Goal: Transaction & Acquisition: Purchase product/service

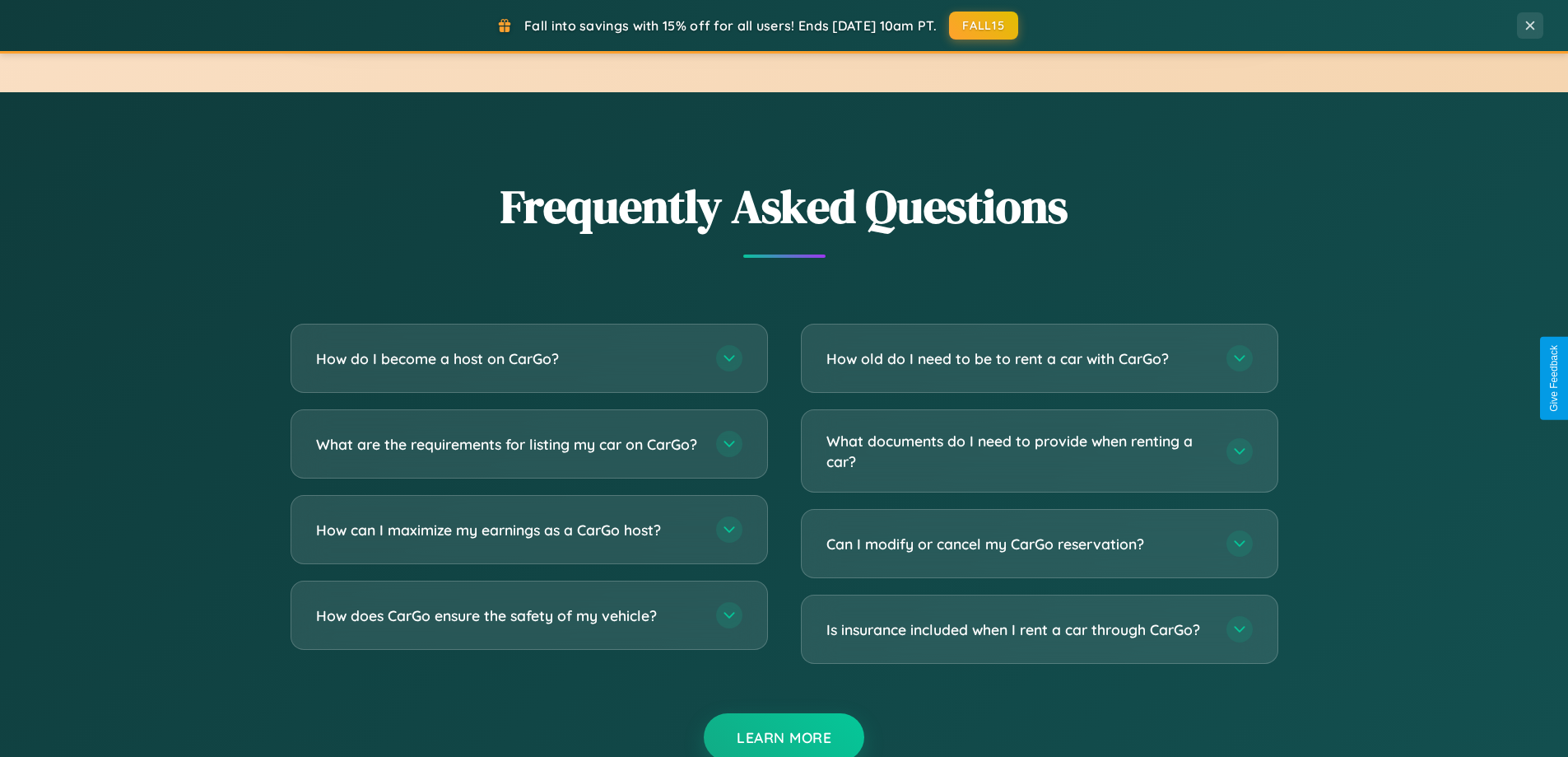
scroll to position [3170, 0]
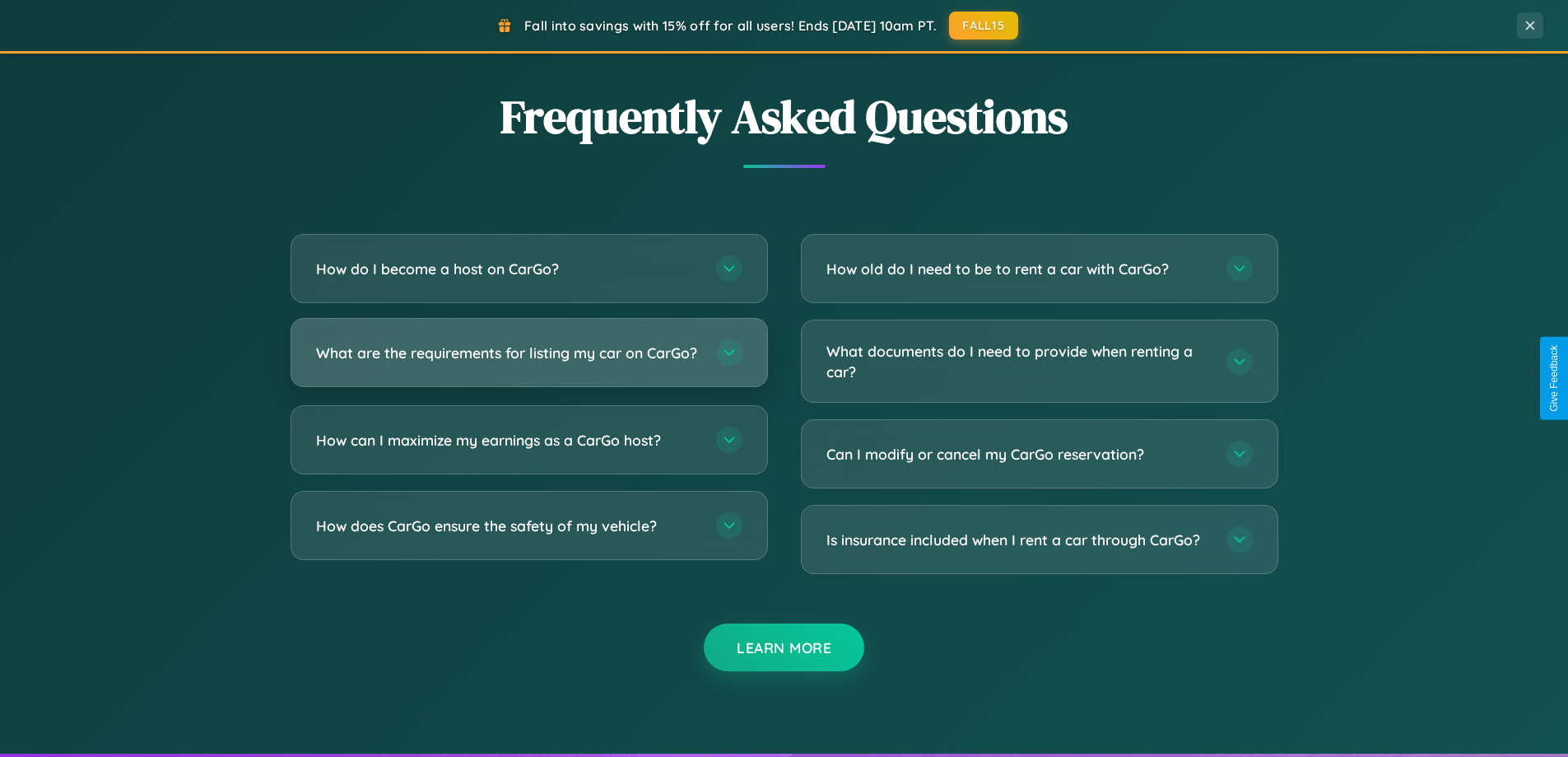
click at [528, 361] on h3 "What are the requirements for listing my car on CarGo?" at bounding box center [507, 352] width 384 height 20
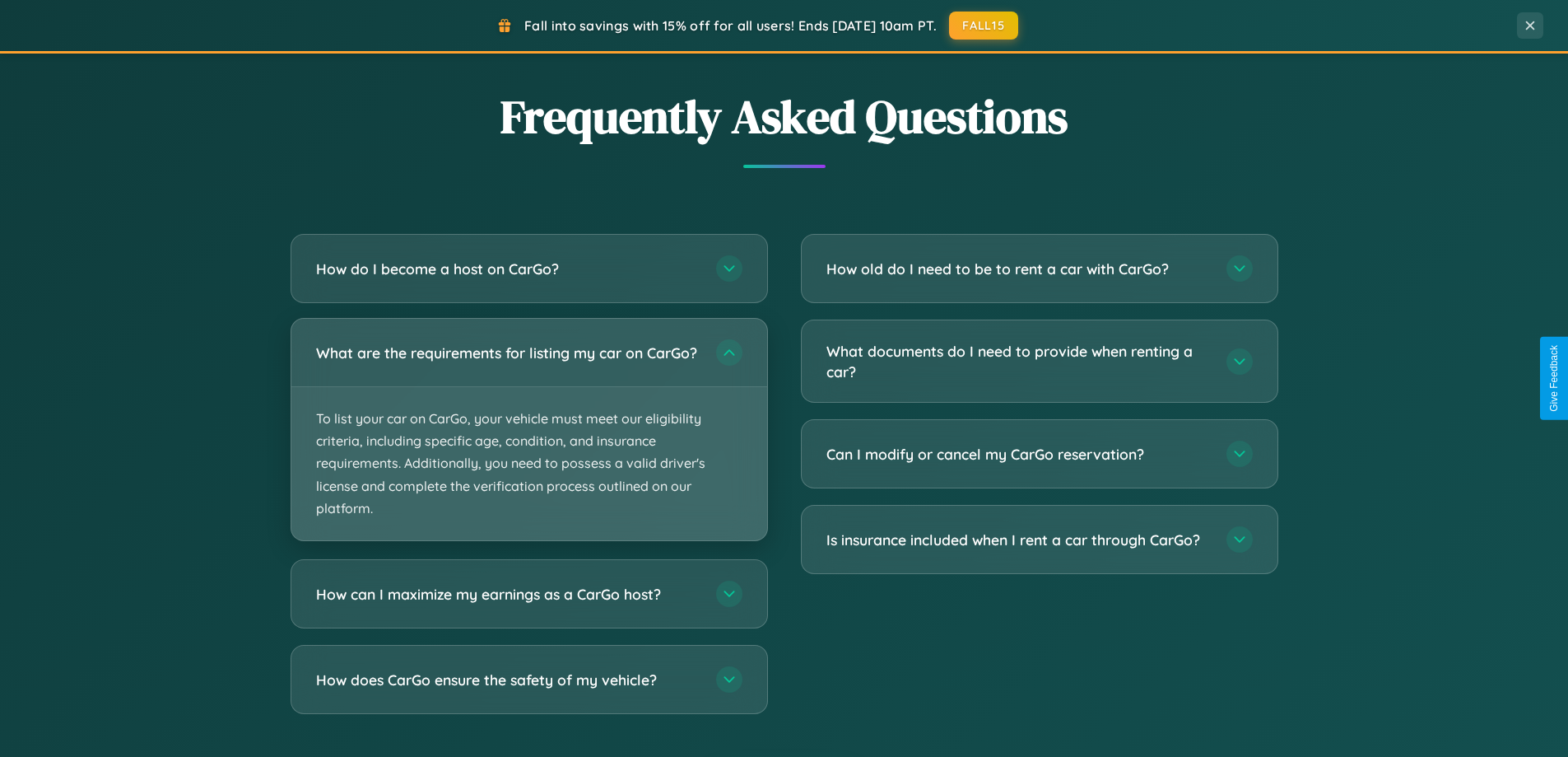
click at [528, 436] on p "To list your car on CarGo, your vehicle must meet our eligibility criteria, inc…" at bounding box center [529, 463] width 476 height 153
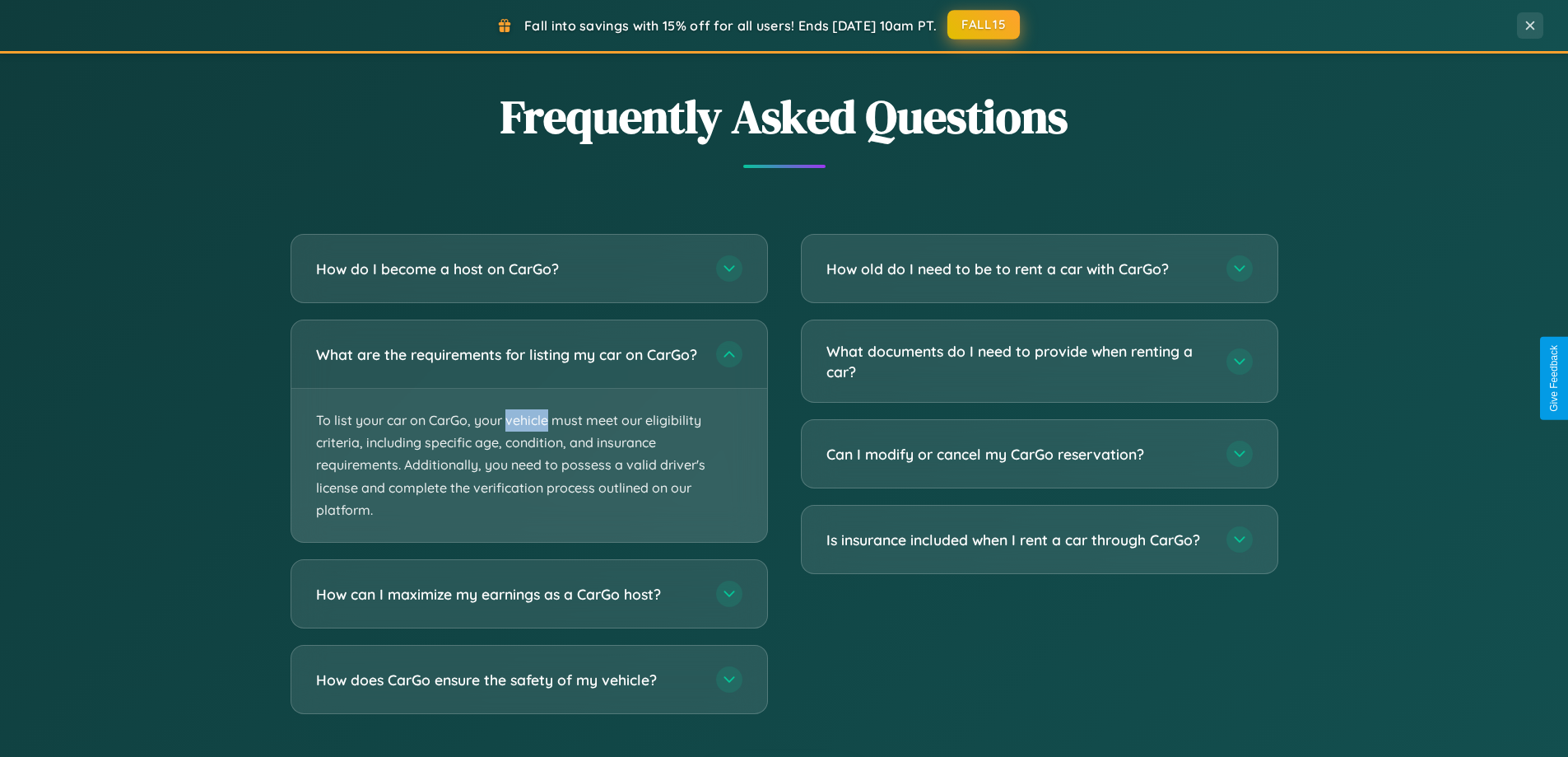
click at [985, 25] on button "FALL15" at bounding box center [983, 24] width 72 height 30
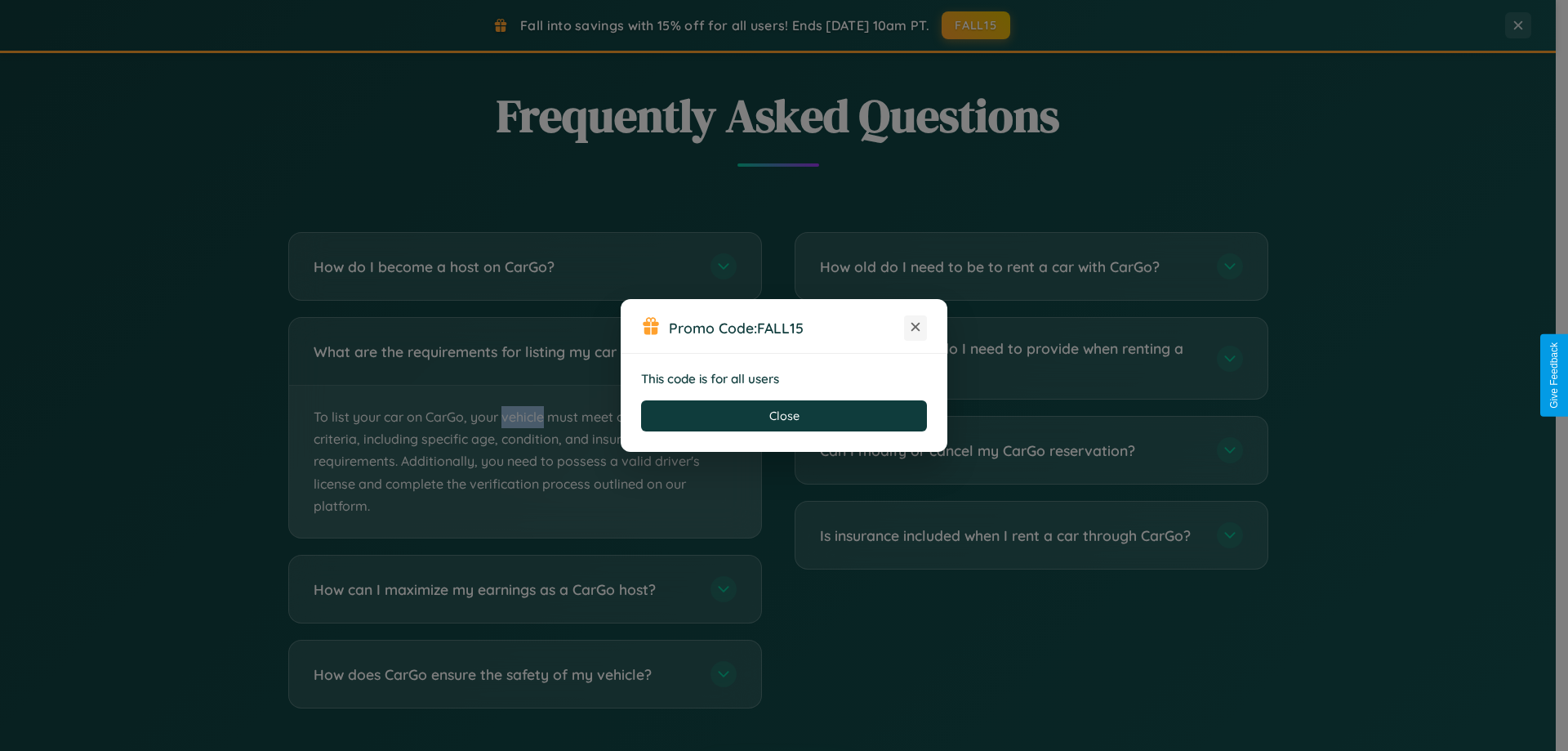
click at [916, 328] on icon at bounding box center [915, 327] width 16 height 16
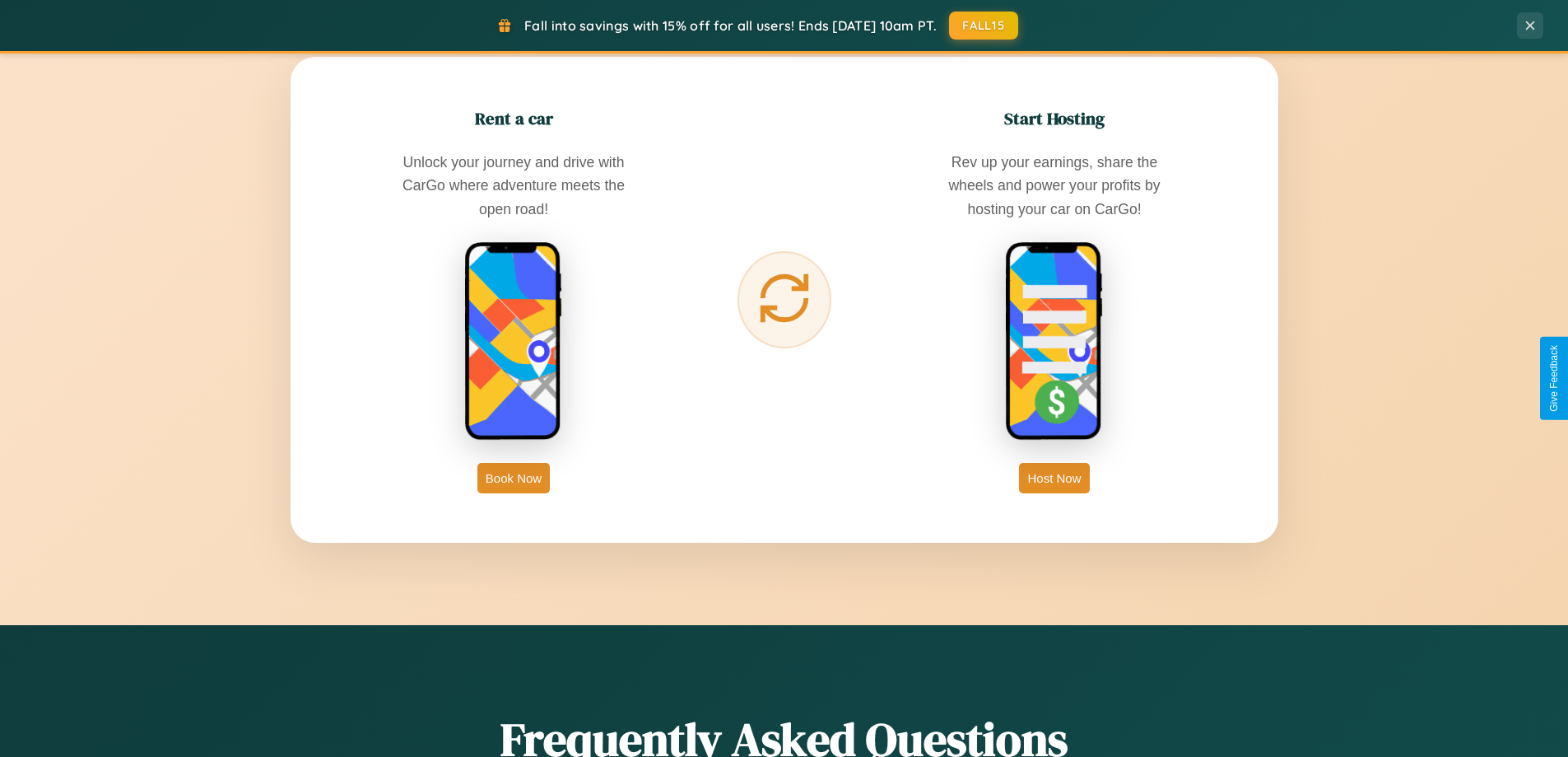
scroll to position [48, 0]
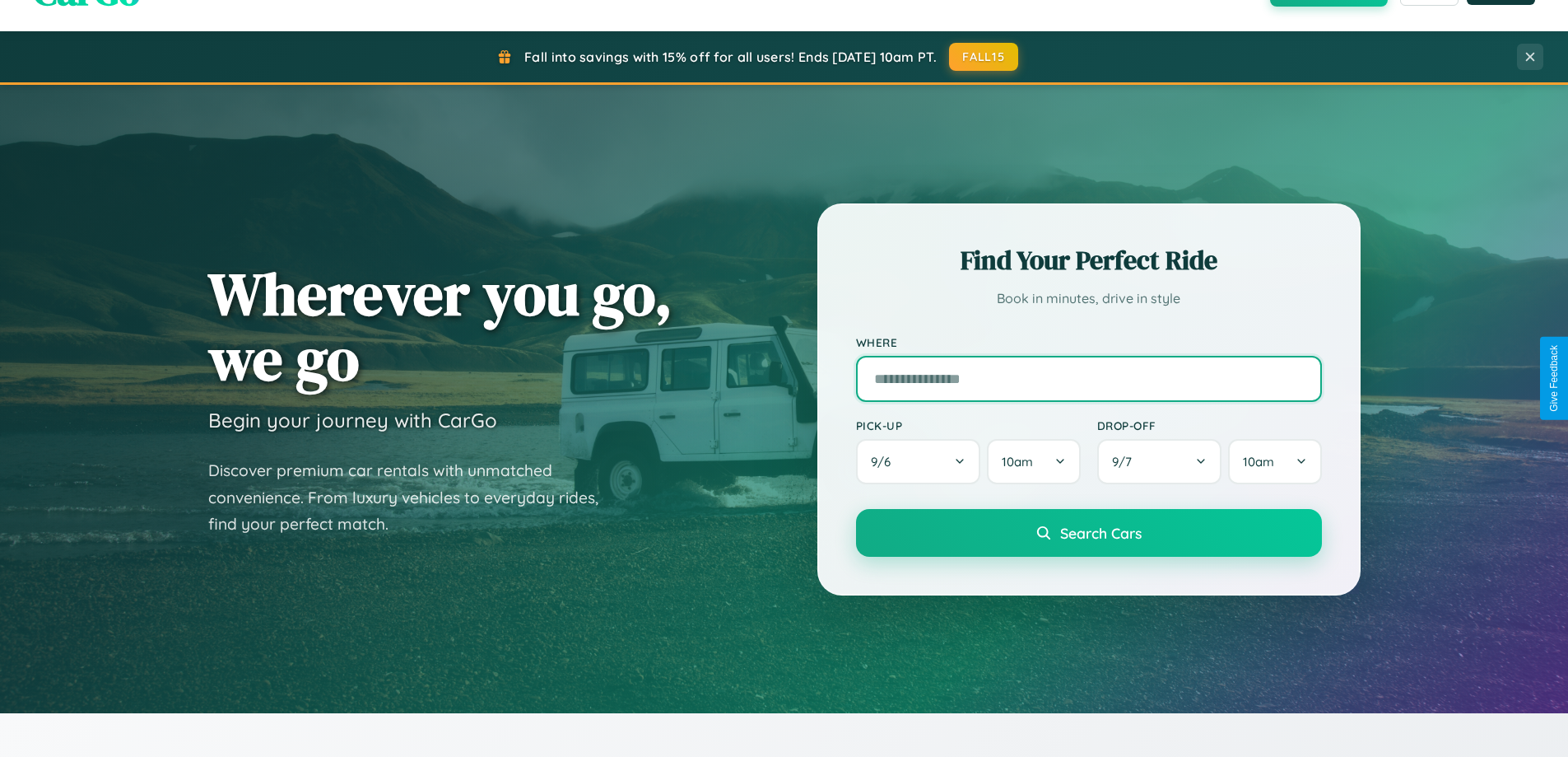
click at [1089, 378] on input "text" at bounding box center [1089, 378] width 466 height 46
type input "******"
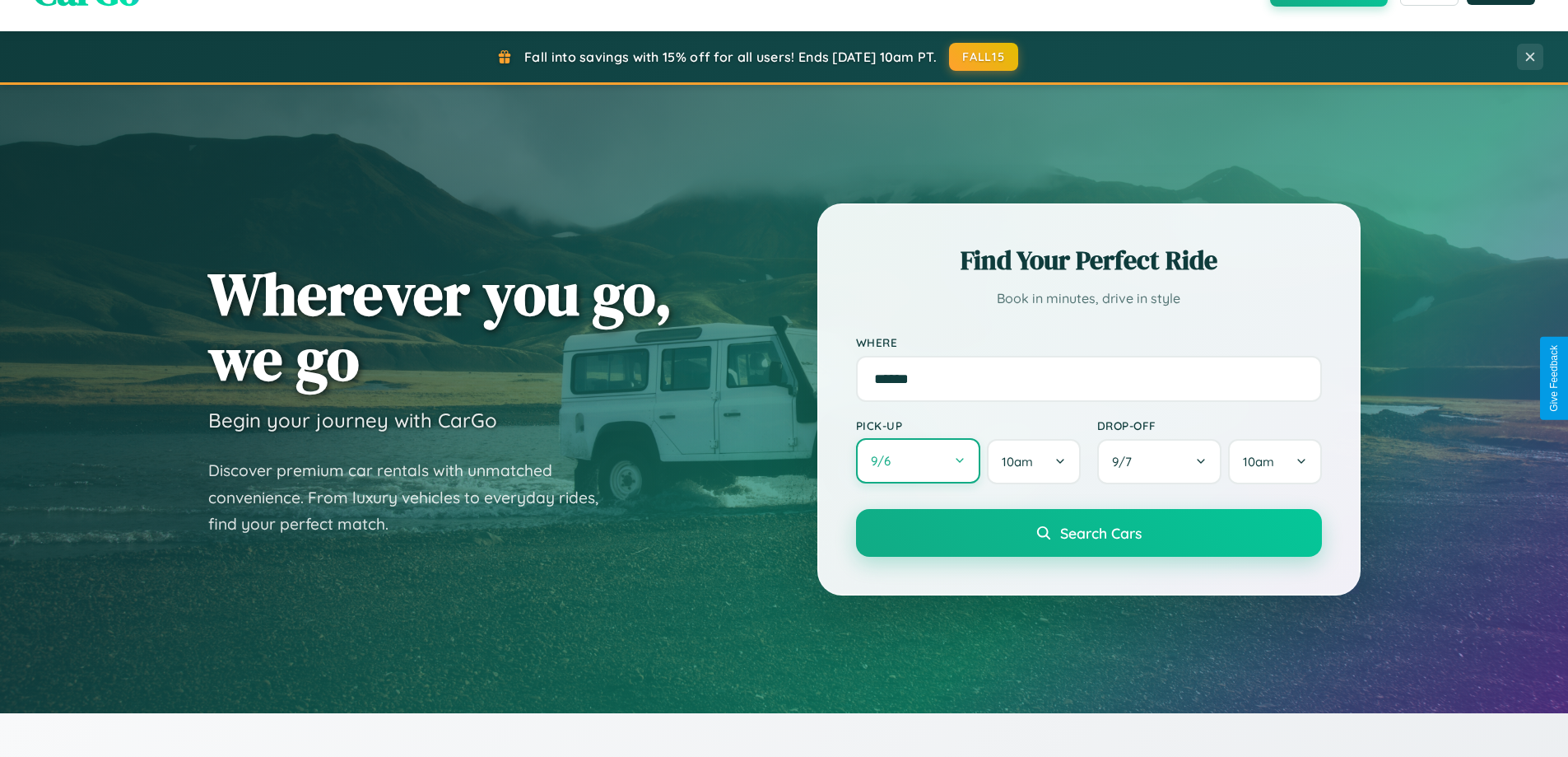
click at [917, 461] on button "9 / 6" at bounding box center [918, 460] width 125 height 45
select select "*"
select select "****"
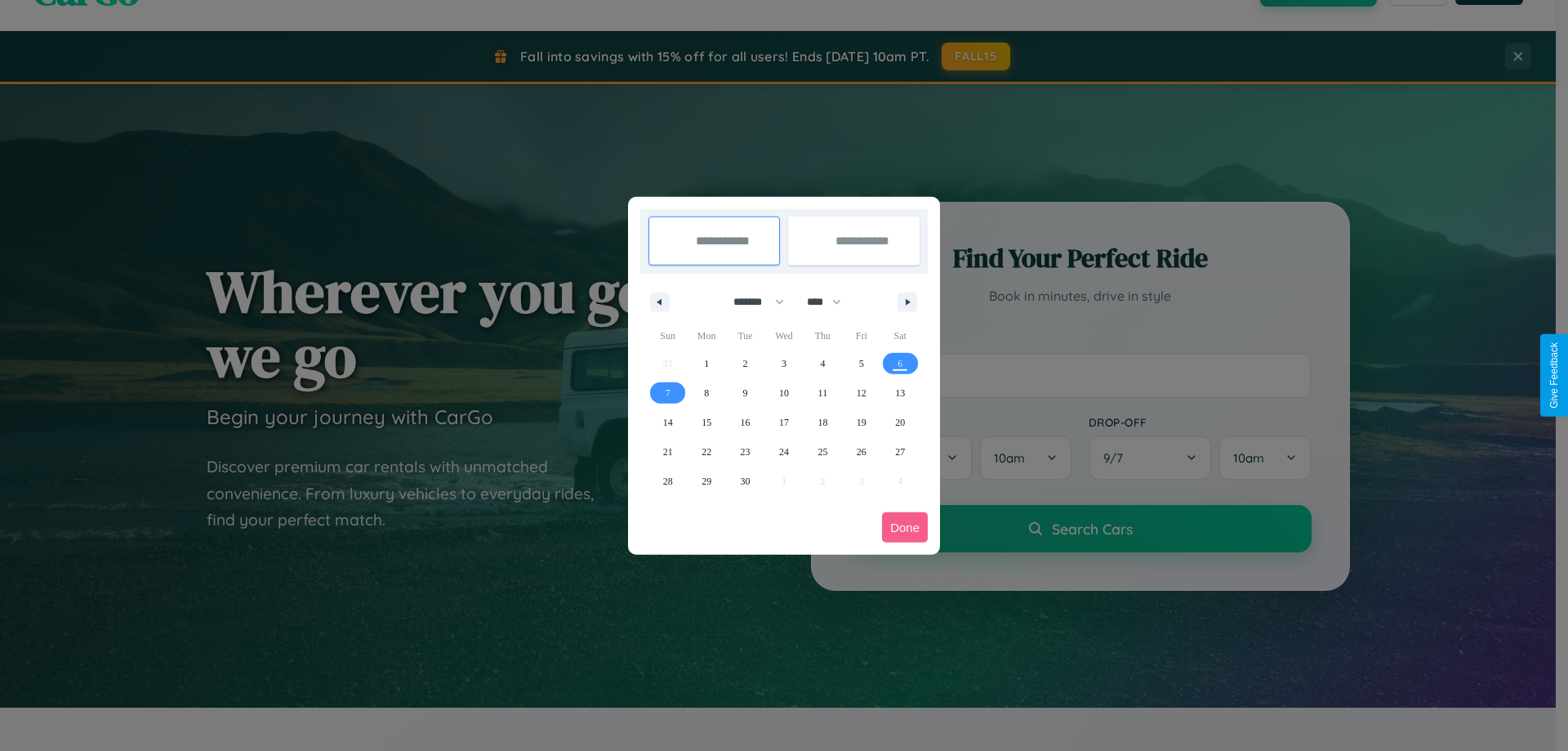
click at [752, 302] on select "******* ******** ***** ***** *** **** **** ****** ********* ******* ******** **…" at bounding box center [755, 302] width 70 height 27
select select "*"
click at [832, 302] on select "**** **** **** **** **** **** **** **** **** **** **** **** **** **** **** ****…" at bounding box center [822, 302] width 49 height 27
select select "****"
click at [745, 451] on span "21" at bounding box center [746, 452] width 10 height 30
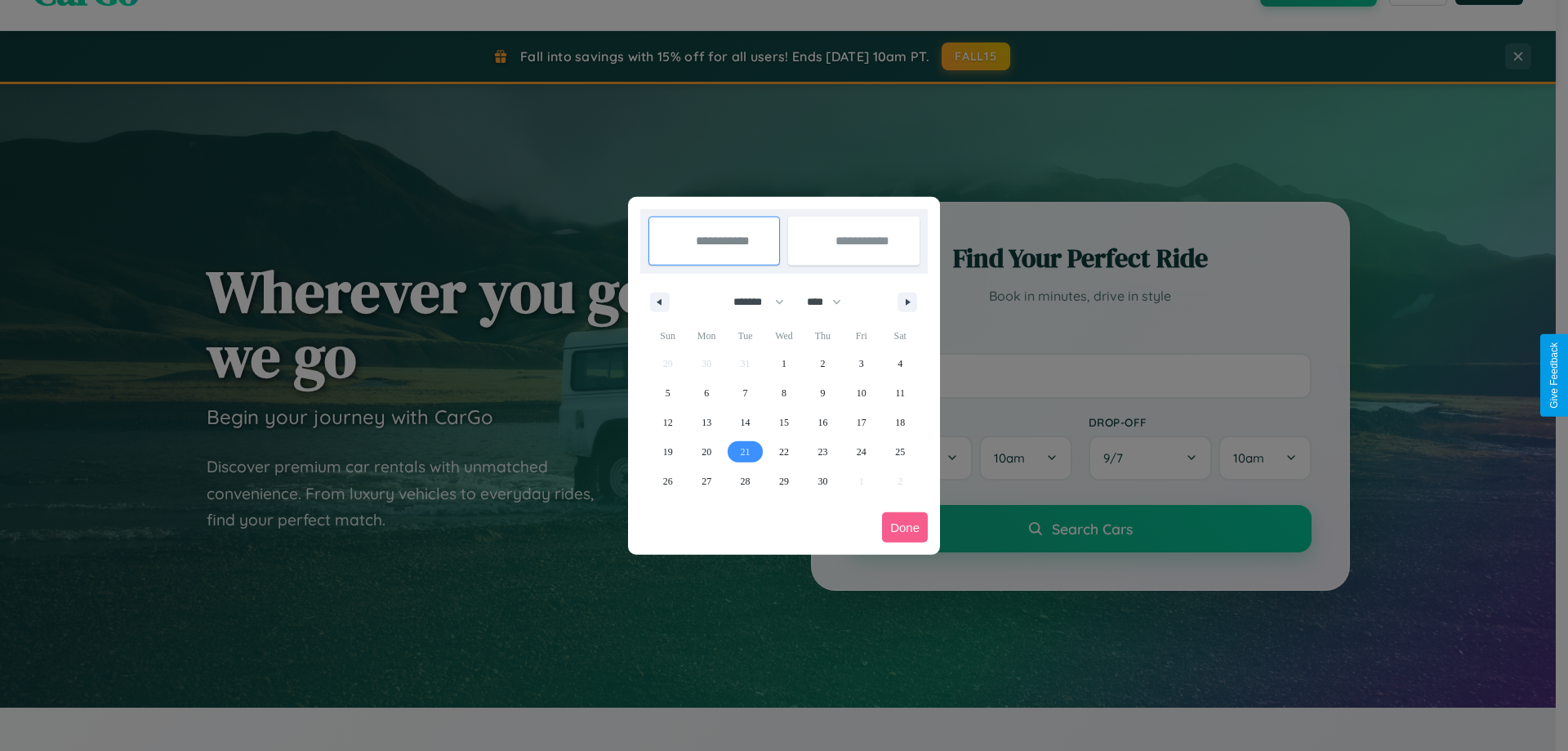
type input "**********"
click at [900, 451] on span "25" at bounding box center [900, 452] width 10 height 30
type input "**********"
click at [905, 527] on button "Done" at bounding box center [905, 527] width 46 height 31
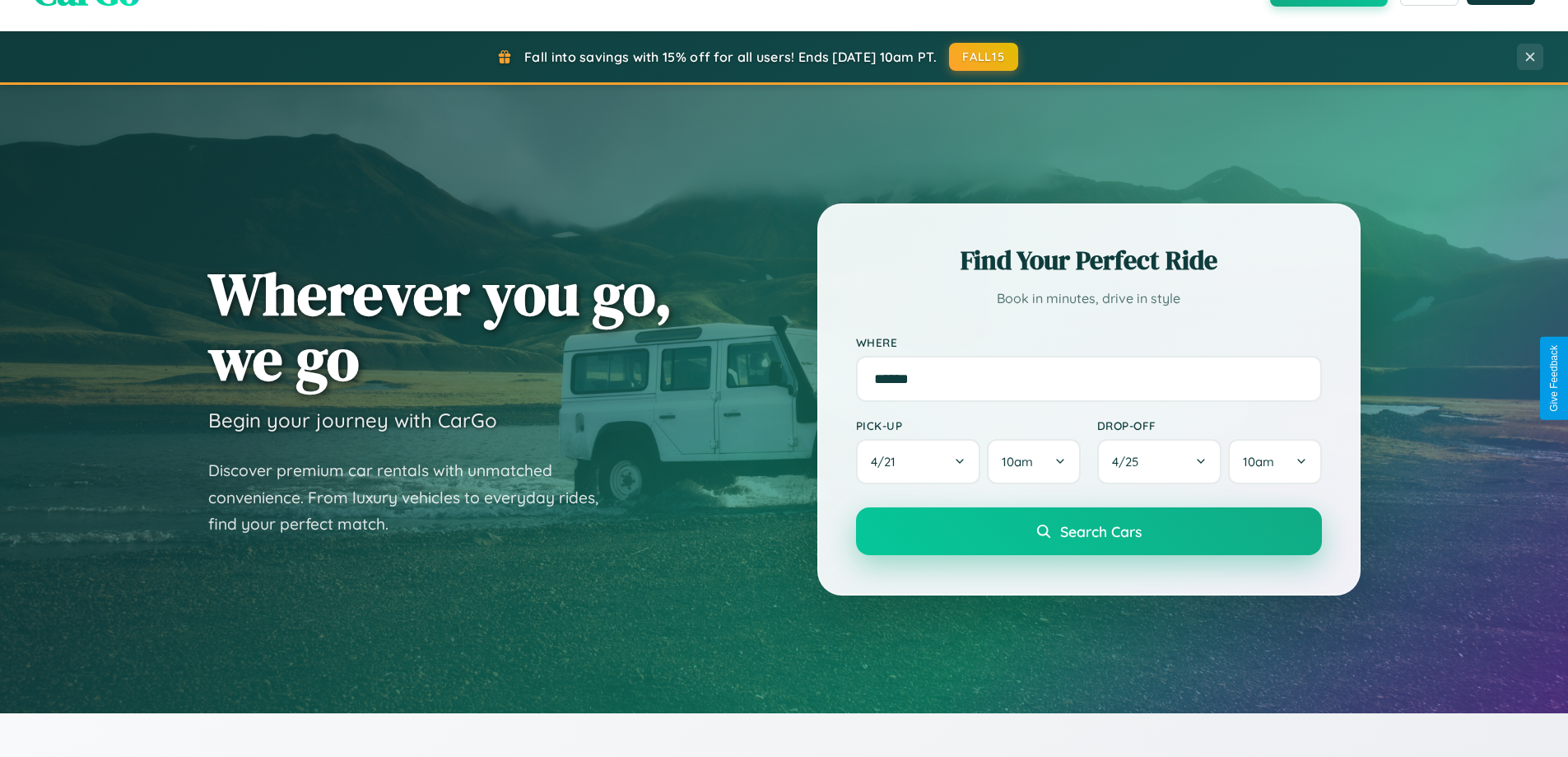
click at [1089, 532] on span "Search Cars" at bounding box center [1100, 531] width 82 height 18
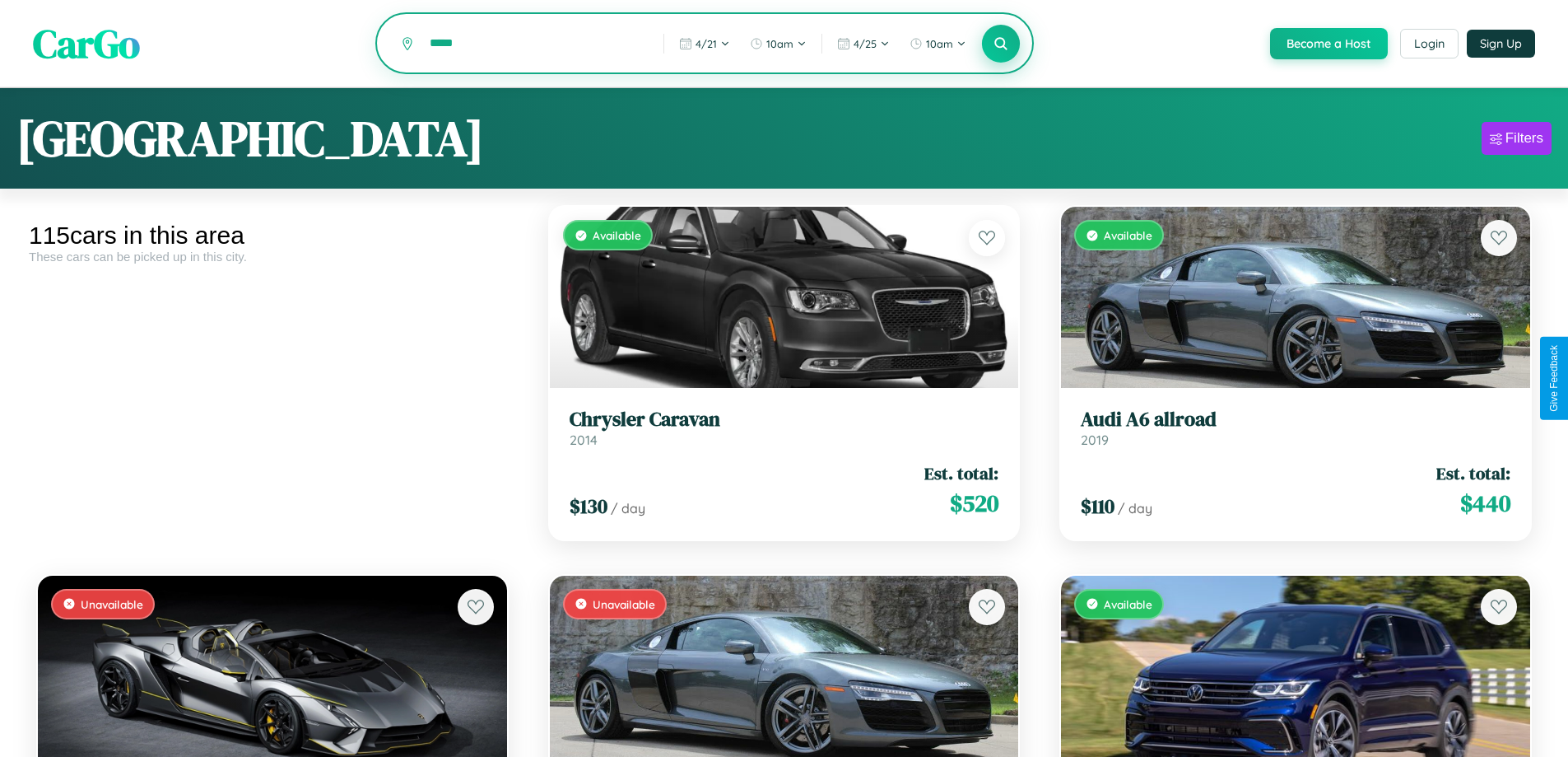
type input "*****"
click at [1000, 43] on icon at bounding box center [1001, 43] width 15 height 15
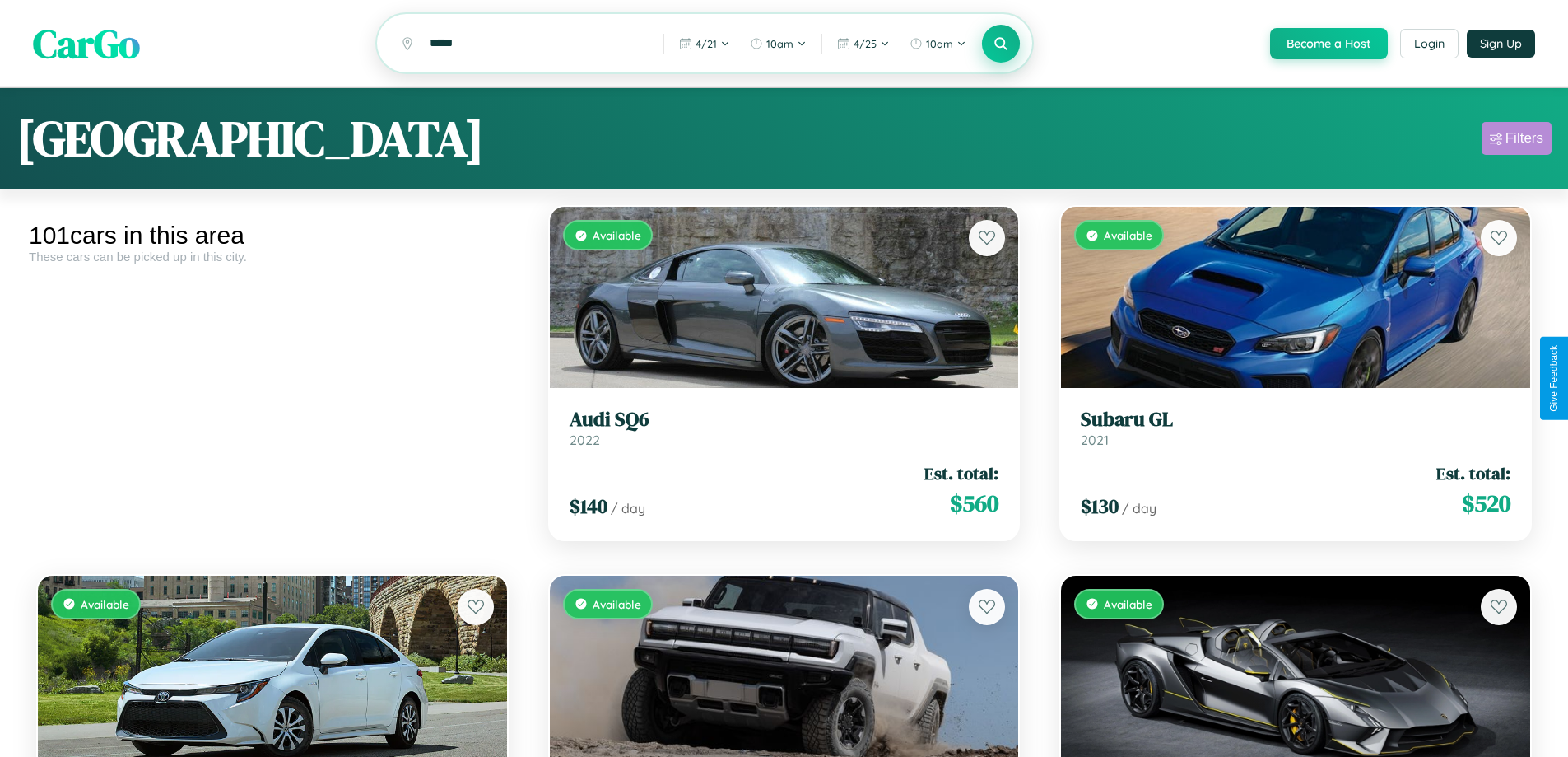
click at [1516, 141] on div "Filters" at bounding box center [1524, 138] width 38 height 16
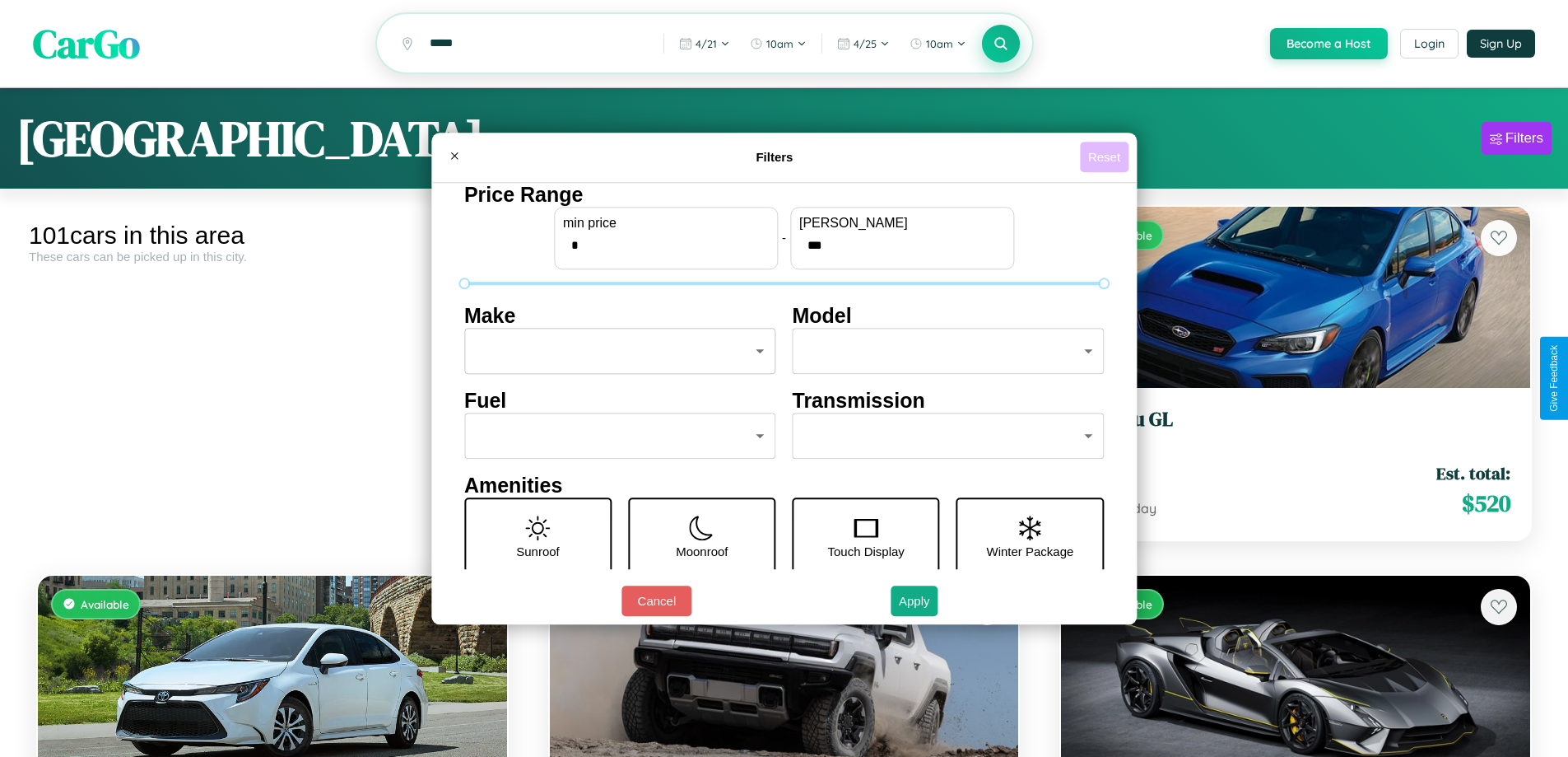
click at [1106, 156] on button "Reset" at bounding box center [1104, 157] width 48 height 31
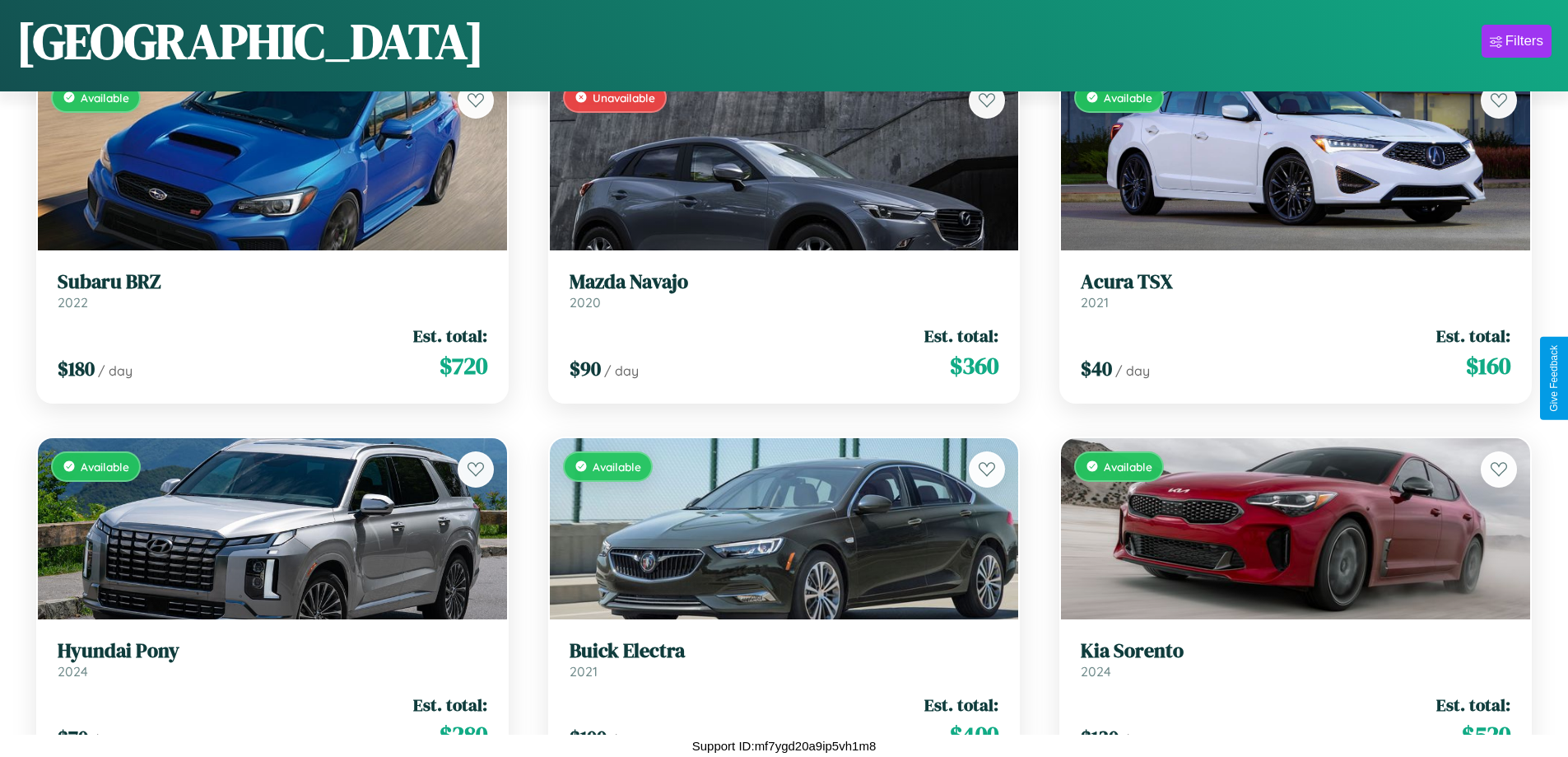
scroll to position [11295, 0]
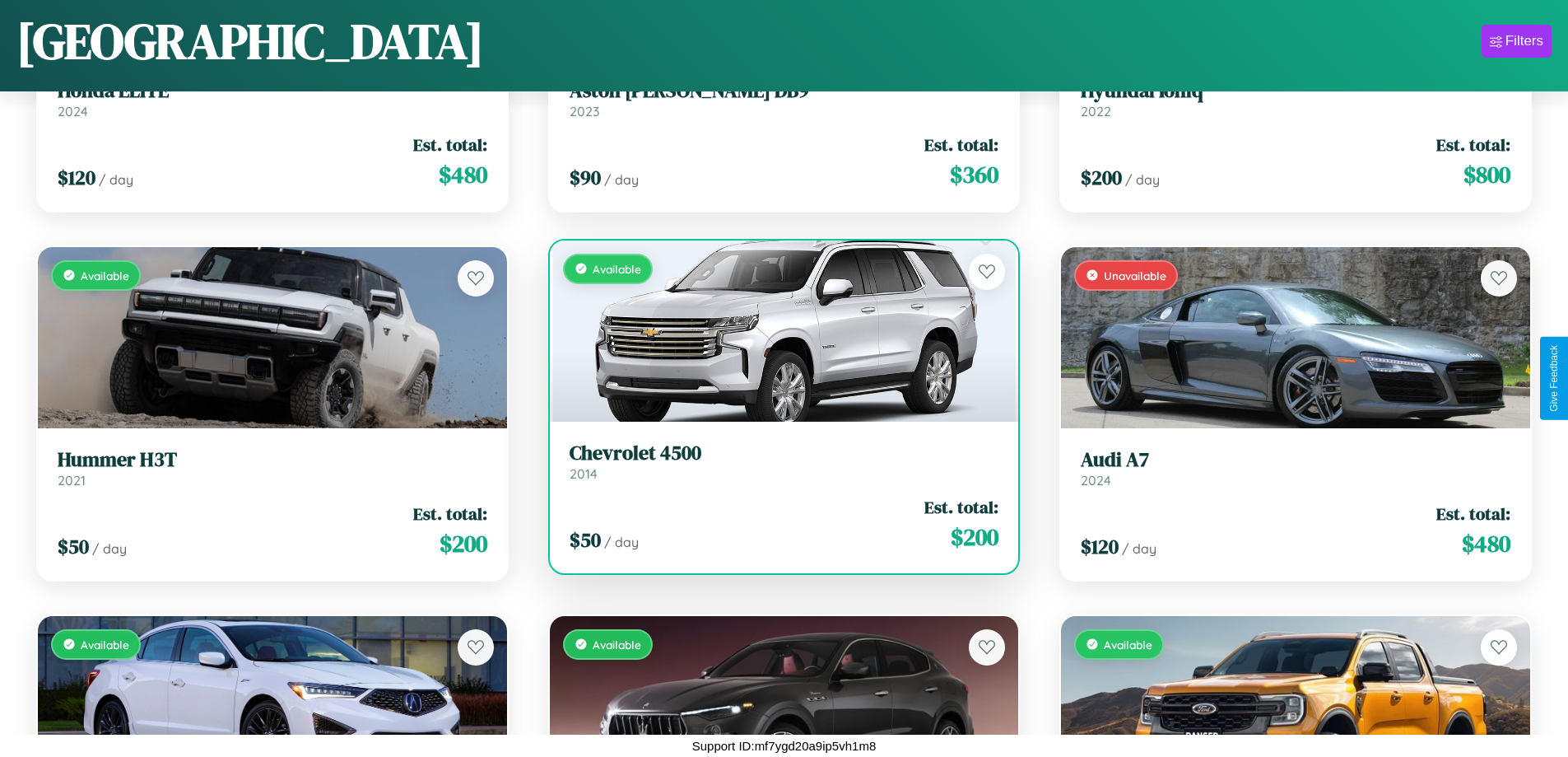
click at [777, 462] on h3 "Chevrolet 4500" at bounding box center [784, 453] width 429 height 24
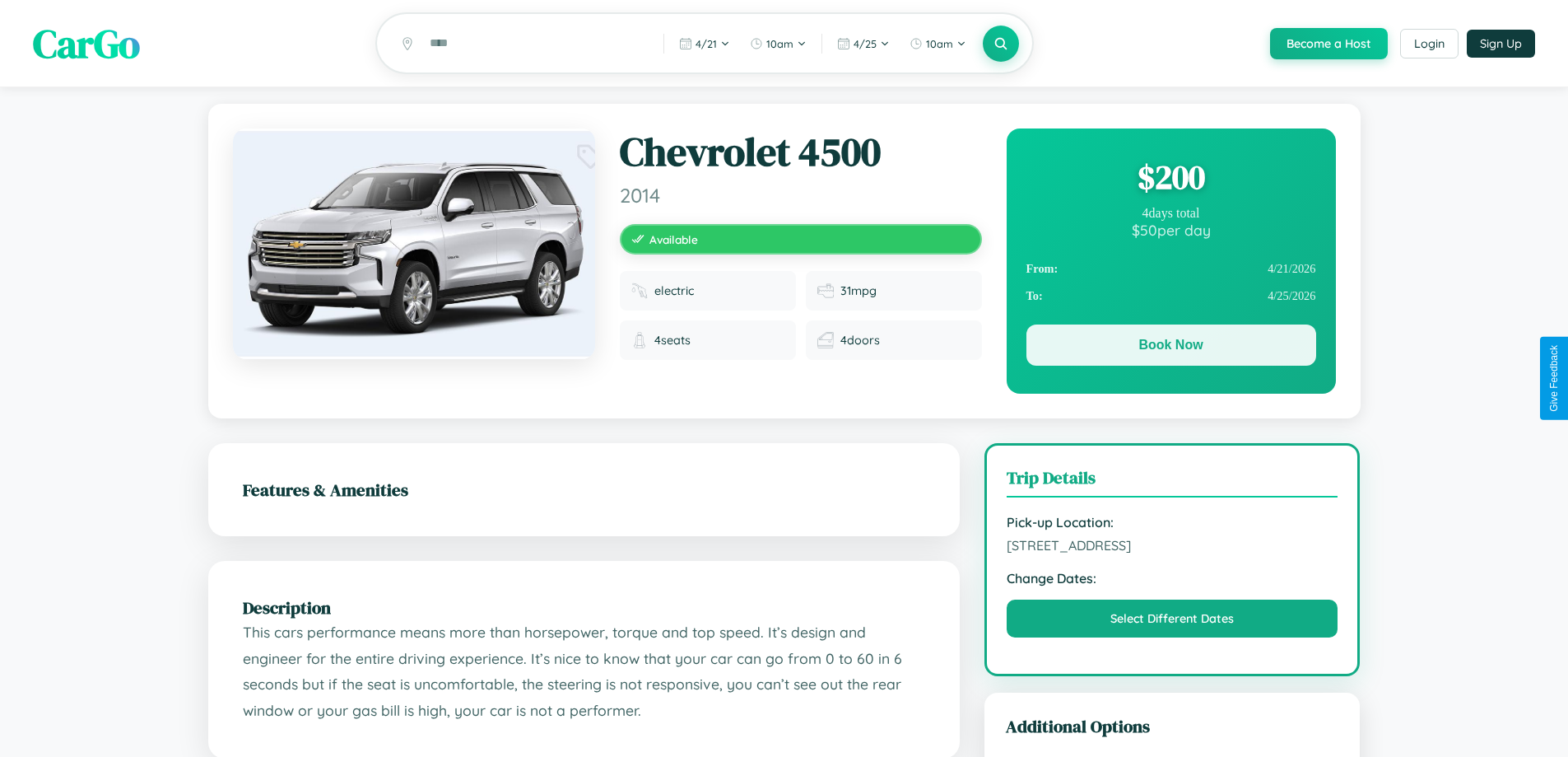
click at [1170, 348] on button "Book Now" at bounding box center [1170, 345] width 290 height 41
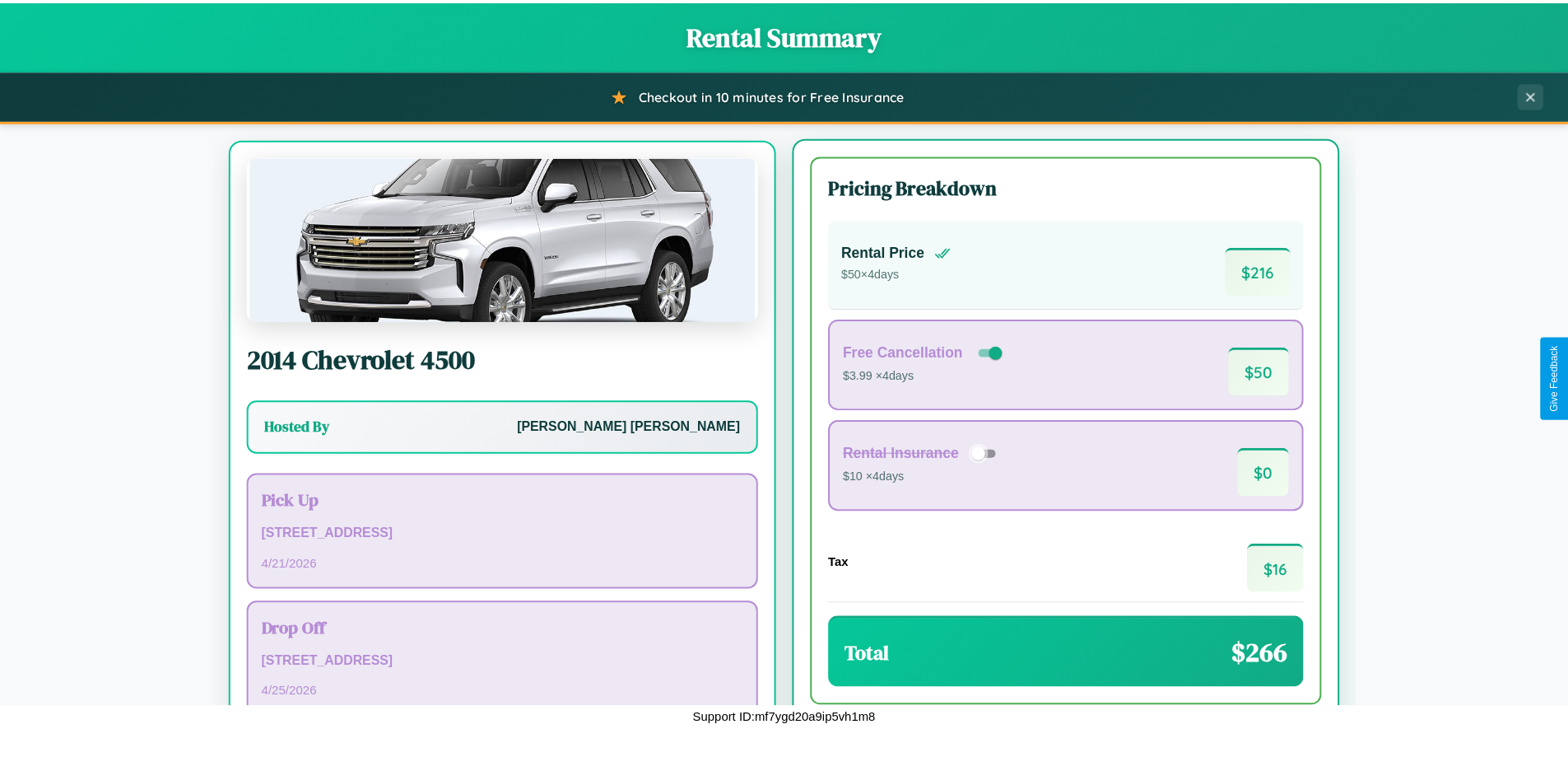
scroll to position [77, 0]
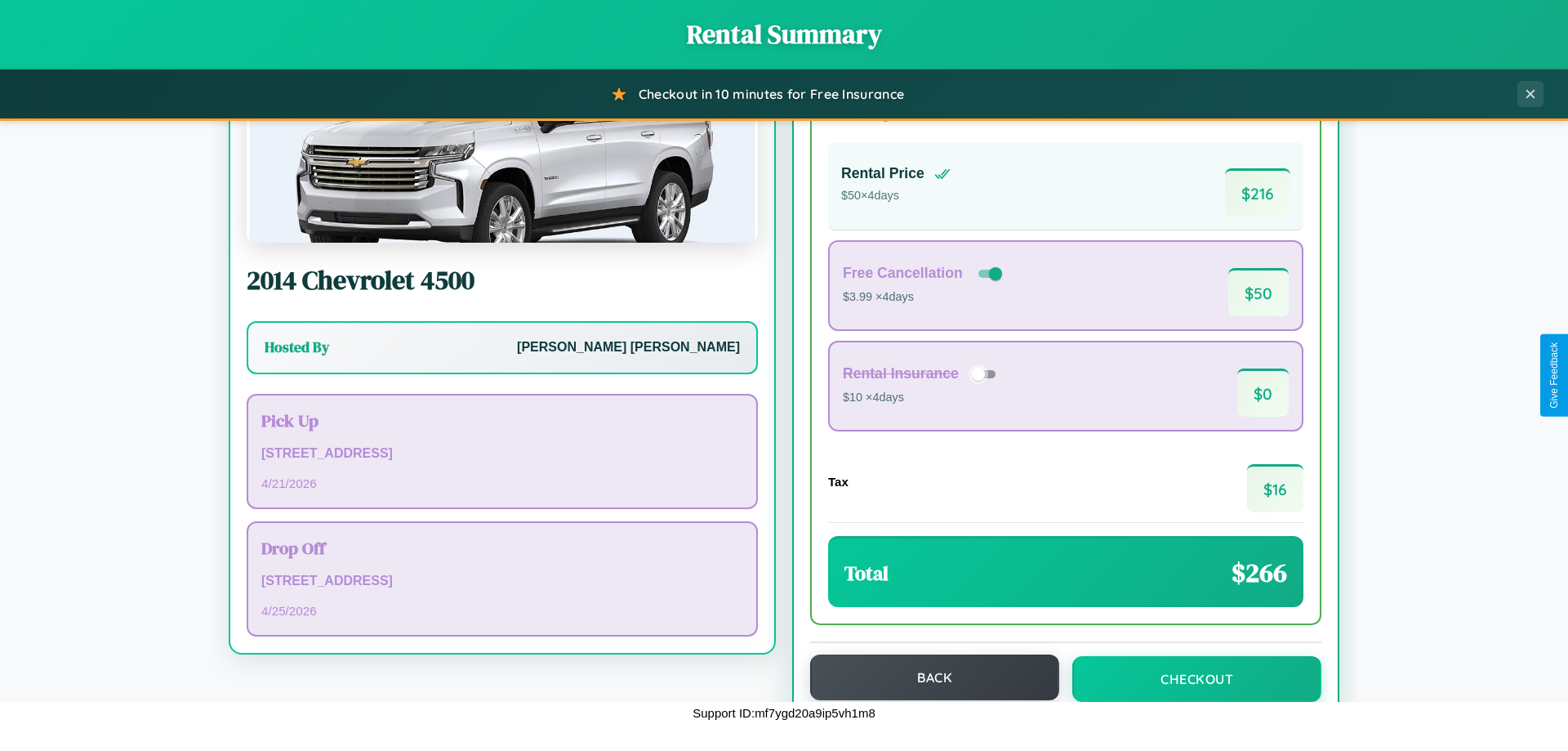
click at [927, 678] on button "Back" at bounding box center [934, 677] width 249 height 46
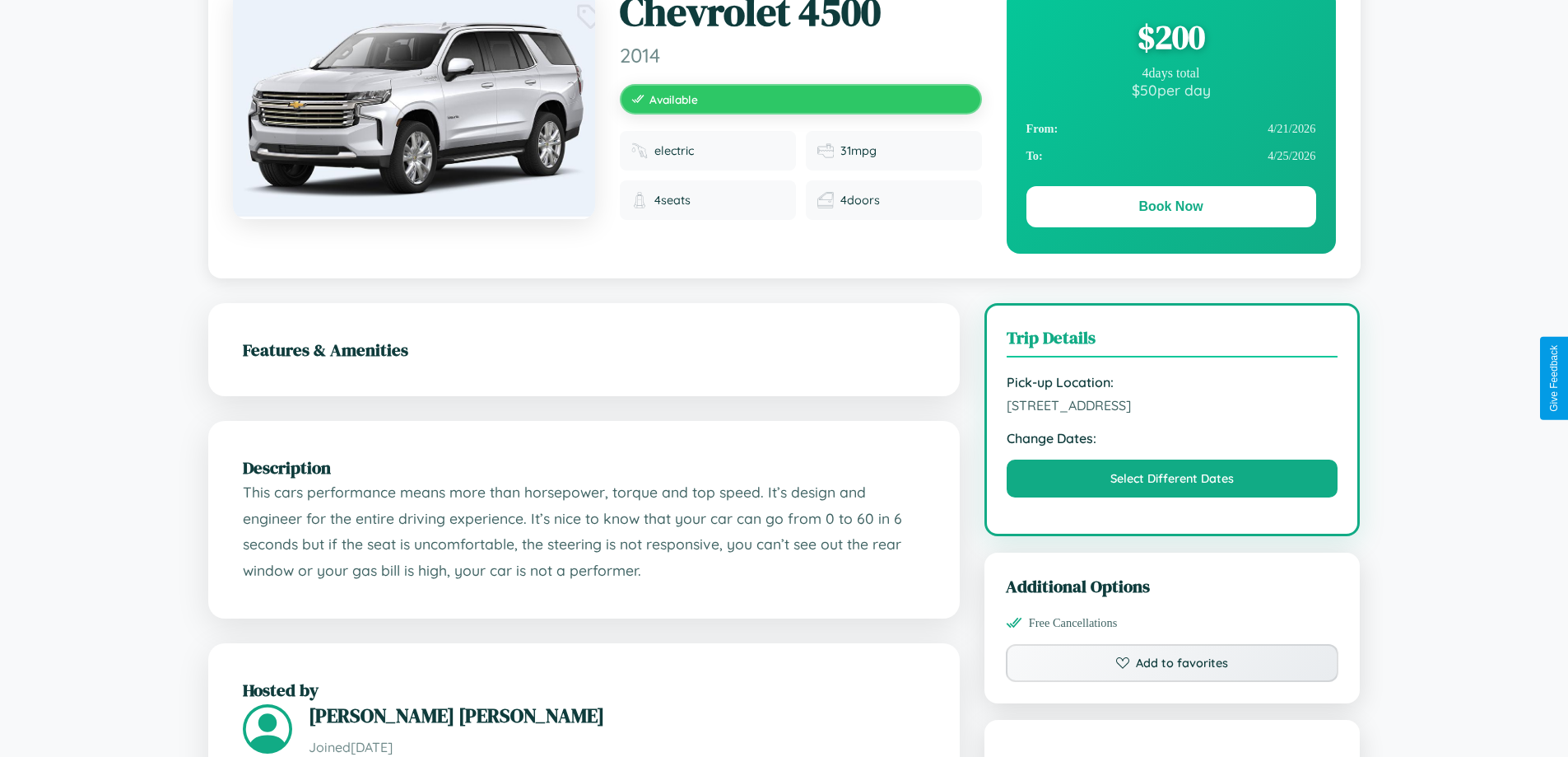
scroll to position [178, 0]
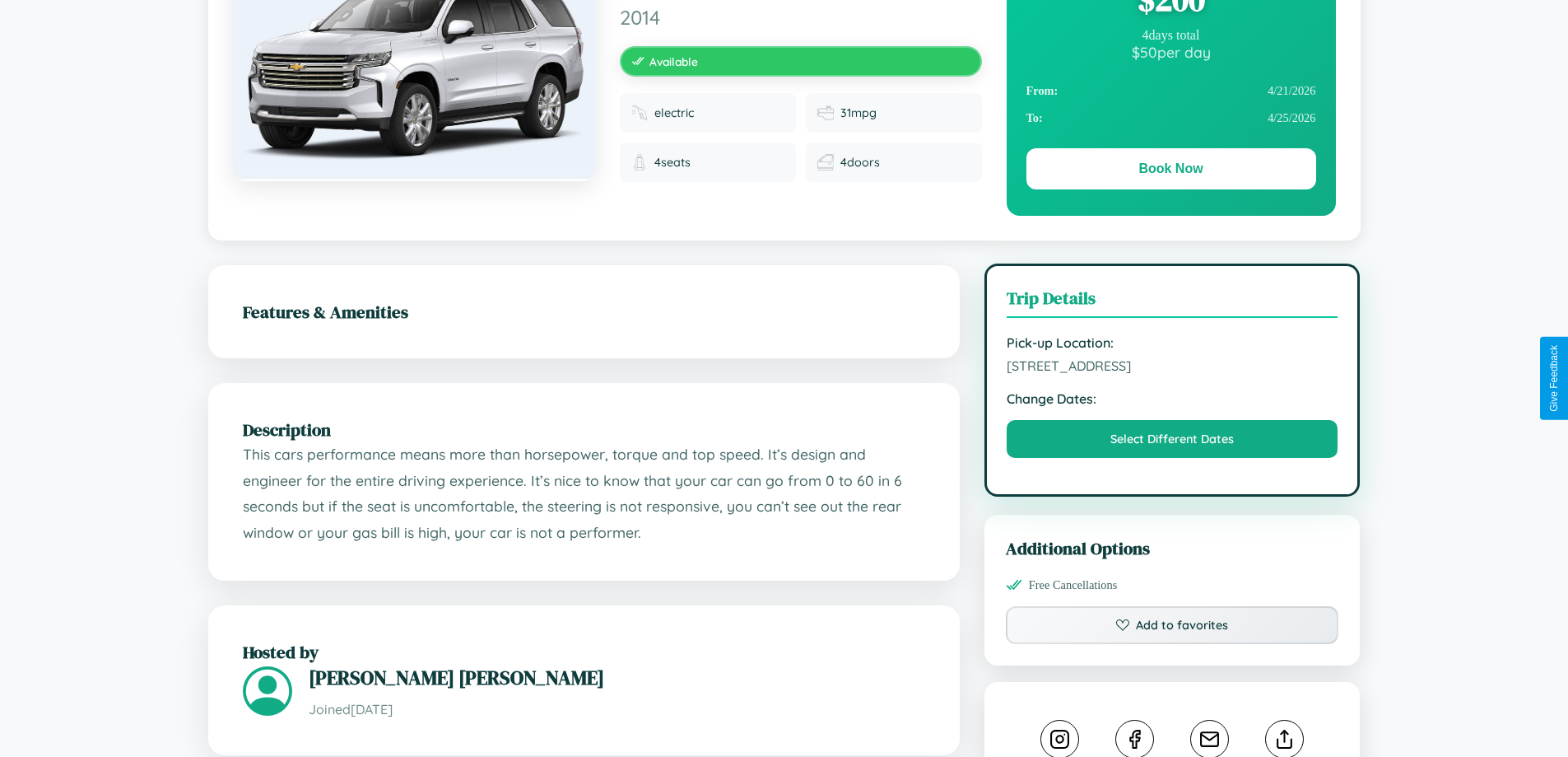
click at [1172, 374] on span "4958 Jefferson Street Perth Western Australia 70101 Australia" at bounding box center [1172, 365] width 332 height 16
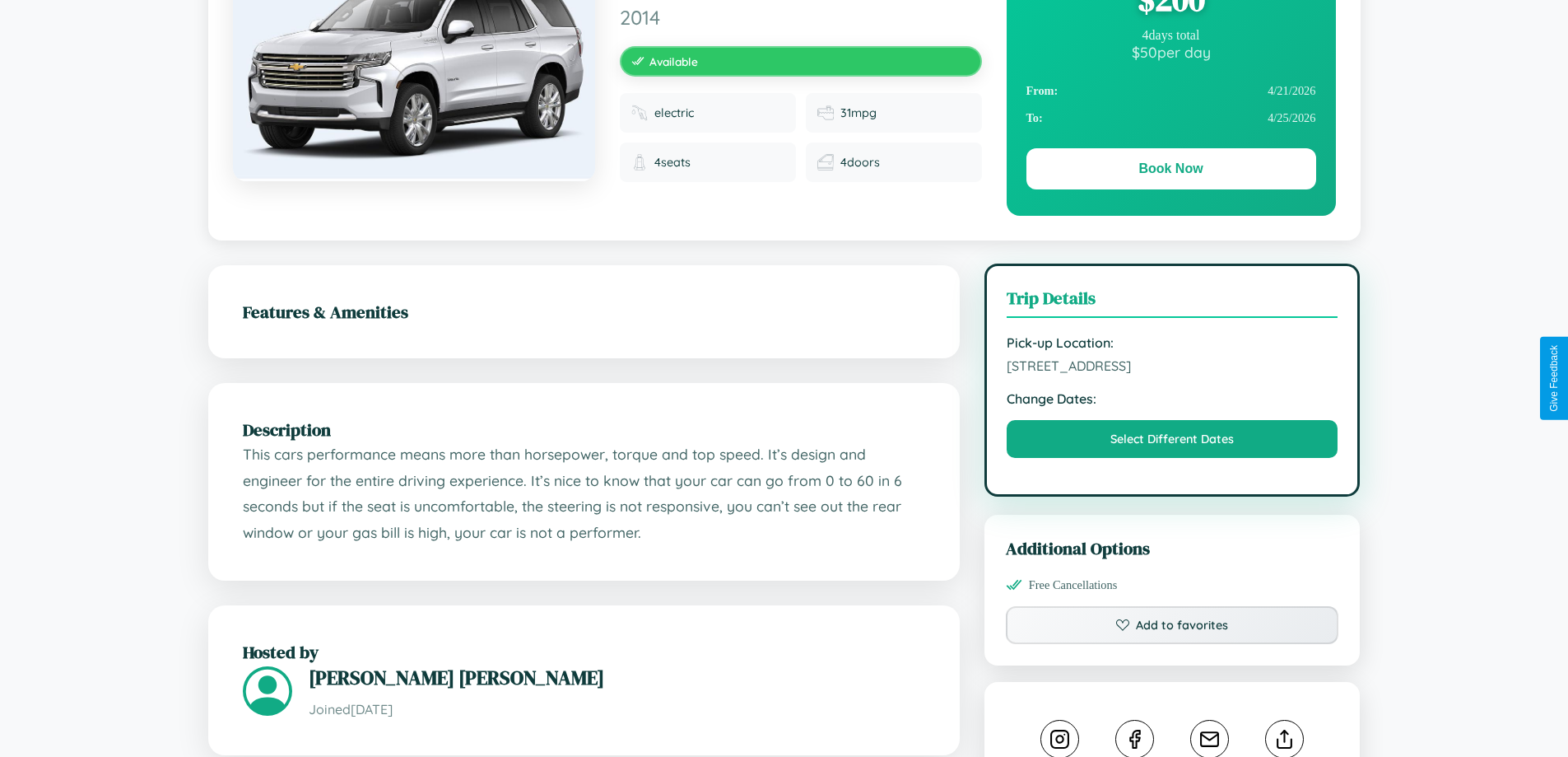
click at [1172, 374] on span "4958 Jefferson Street Perth Western Australia 70101 Australia" at bounding box center [1172, 365] width 332 height 16
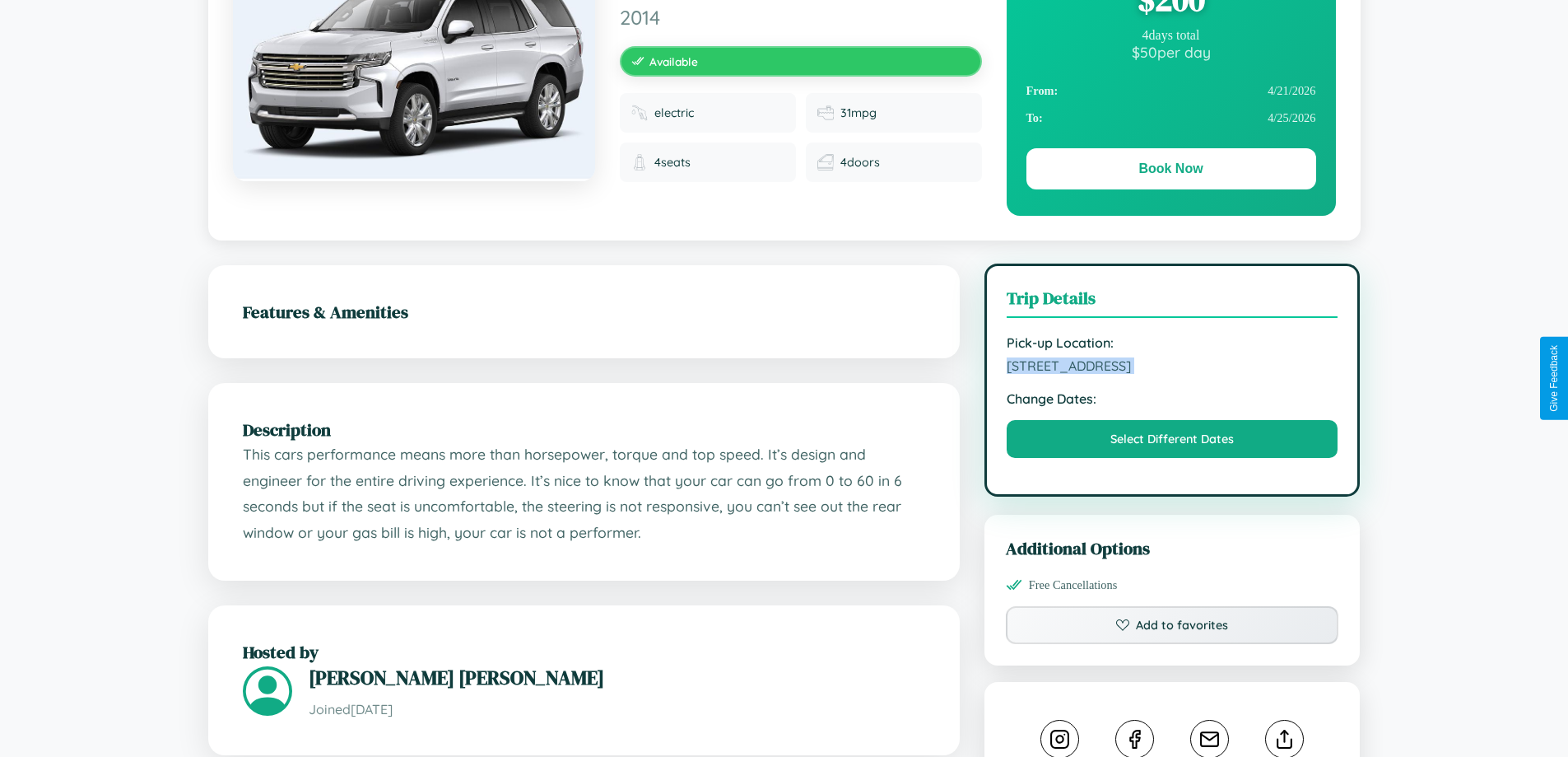
click at [1172, 374] on span "4958 Jefferson Street Perth Western Australia 70101 Australia" at bounding box center [1172, 365] width 332 height 16
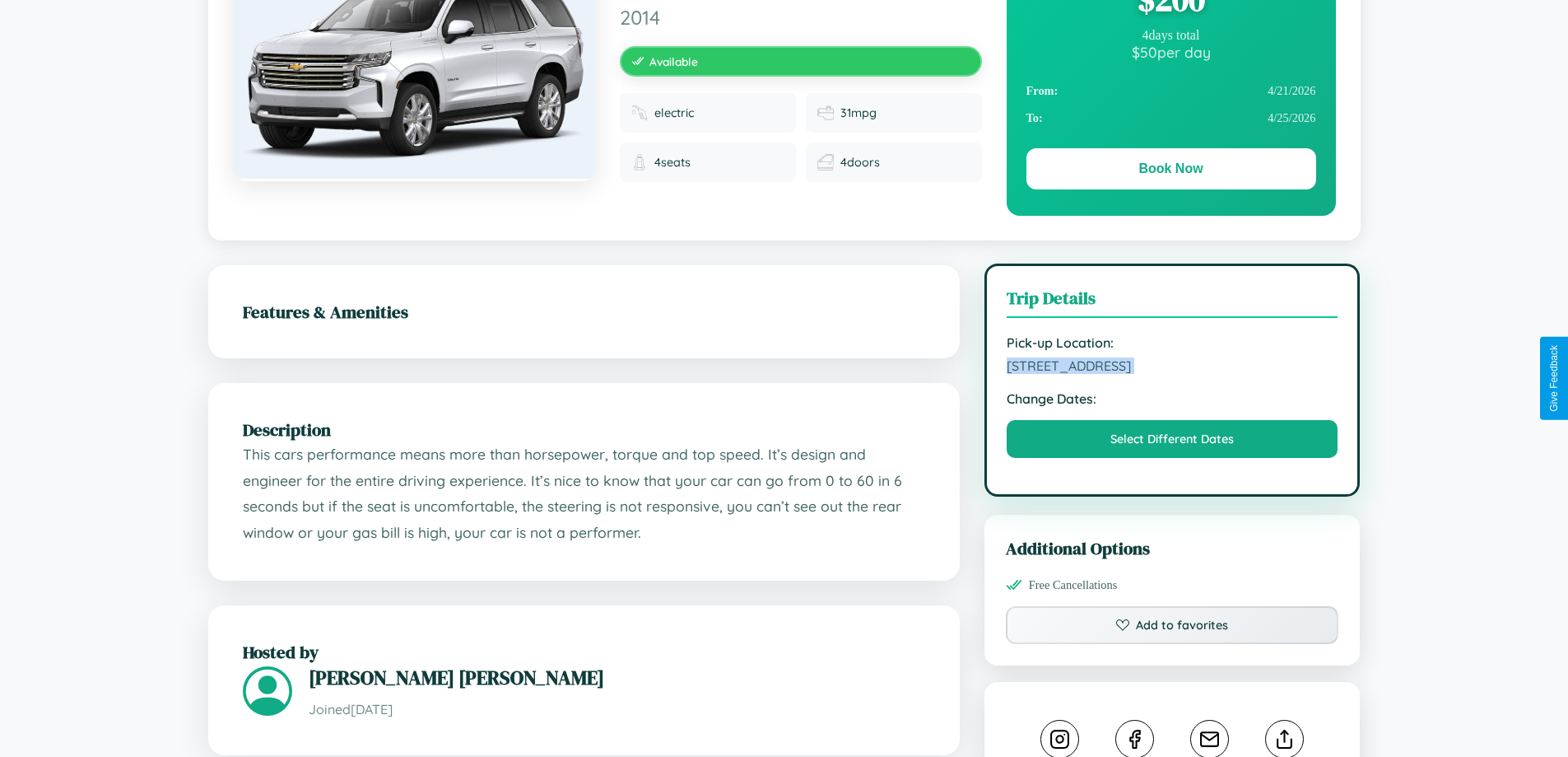
click at [1172, 374] on span "4958 Jefferson Street Perth Western Australia 70101 Australia" at bounding box center [1172, 365] width 332 height 16
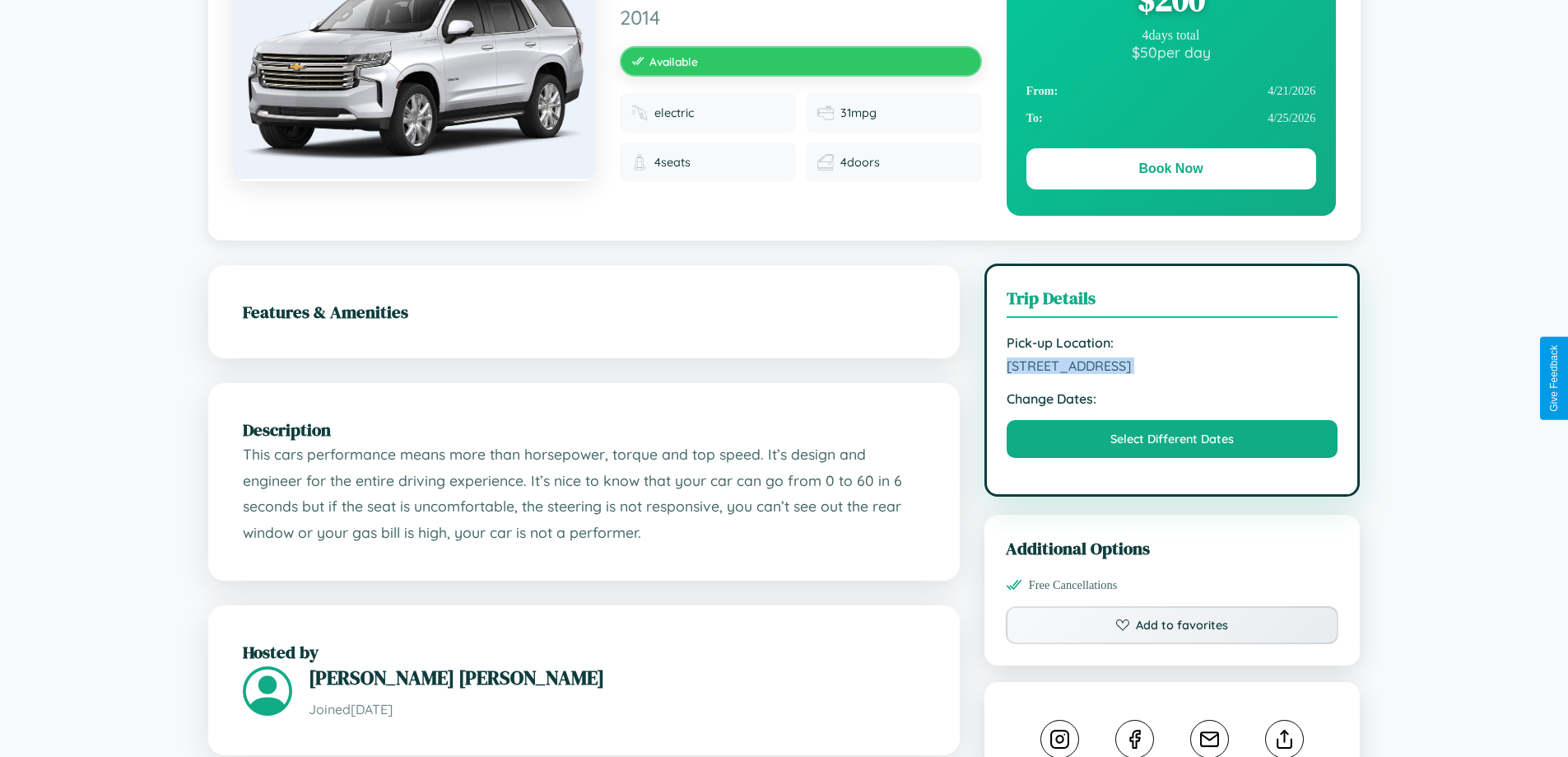
click at [1172, 374] on span "4958 Jefferson Street Perth Western Australia 70101 Australia" at bounding box center [1172, 365] width 332 height 16
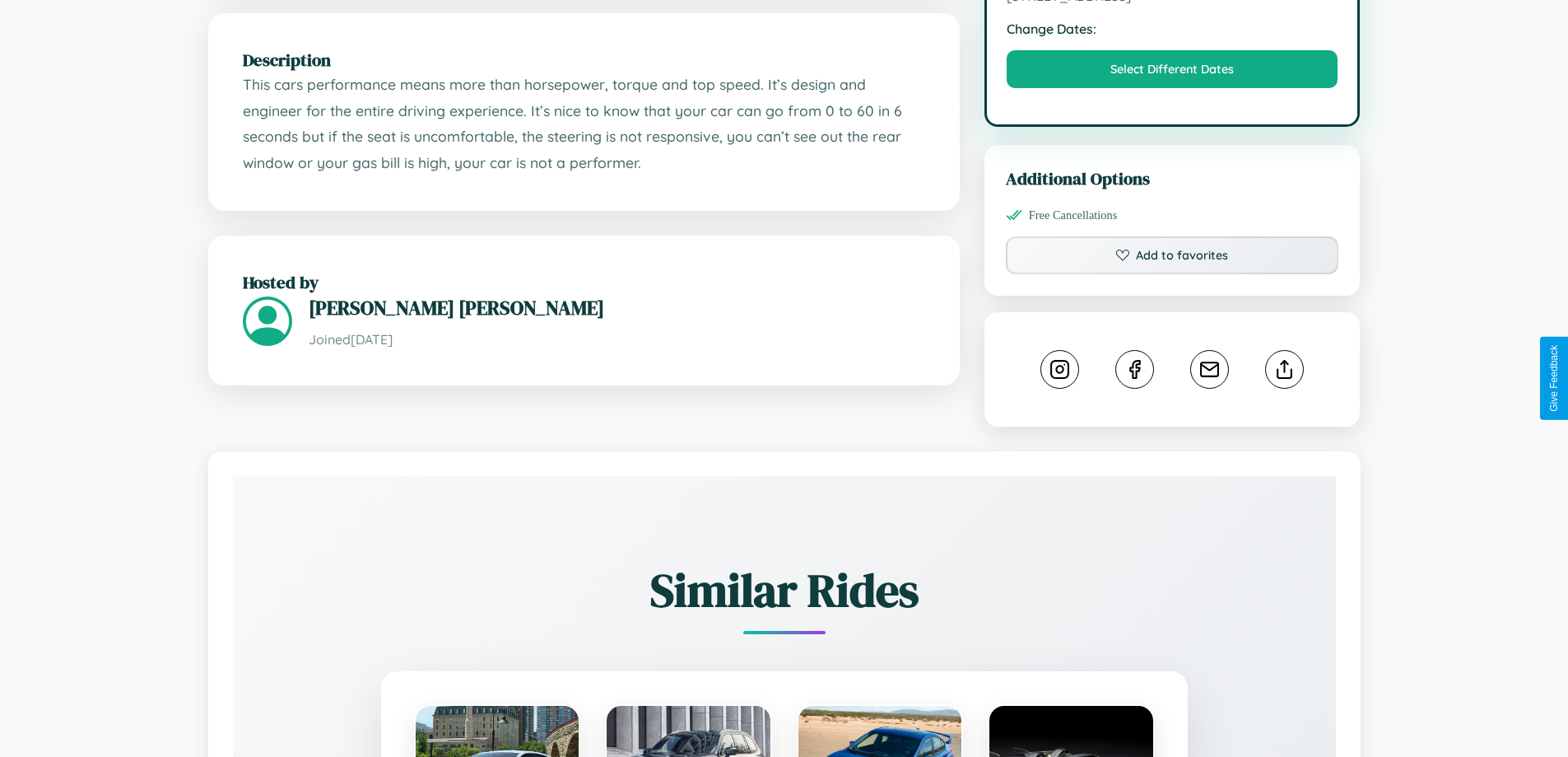
scroll to position [558, 0]
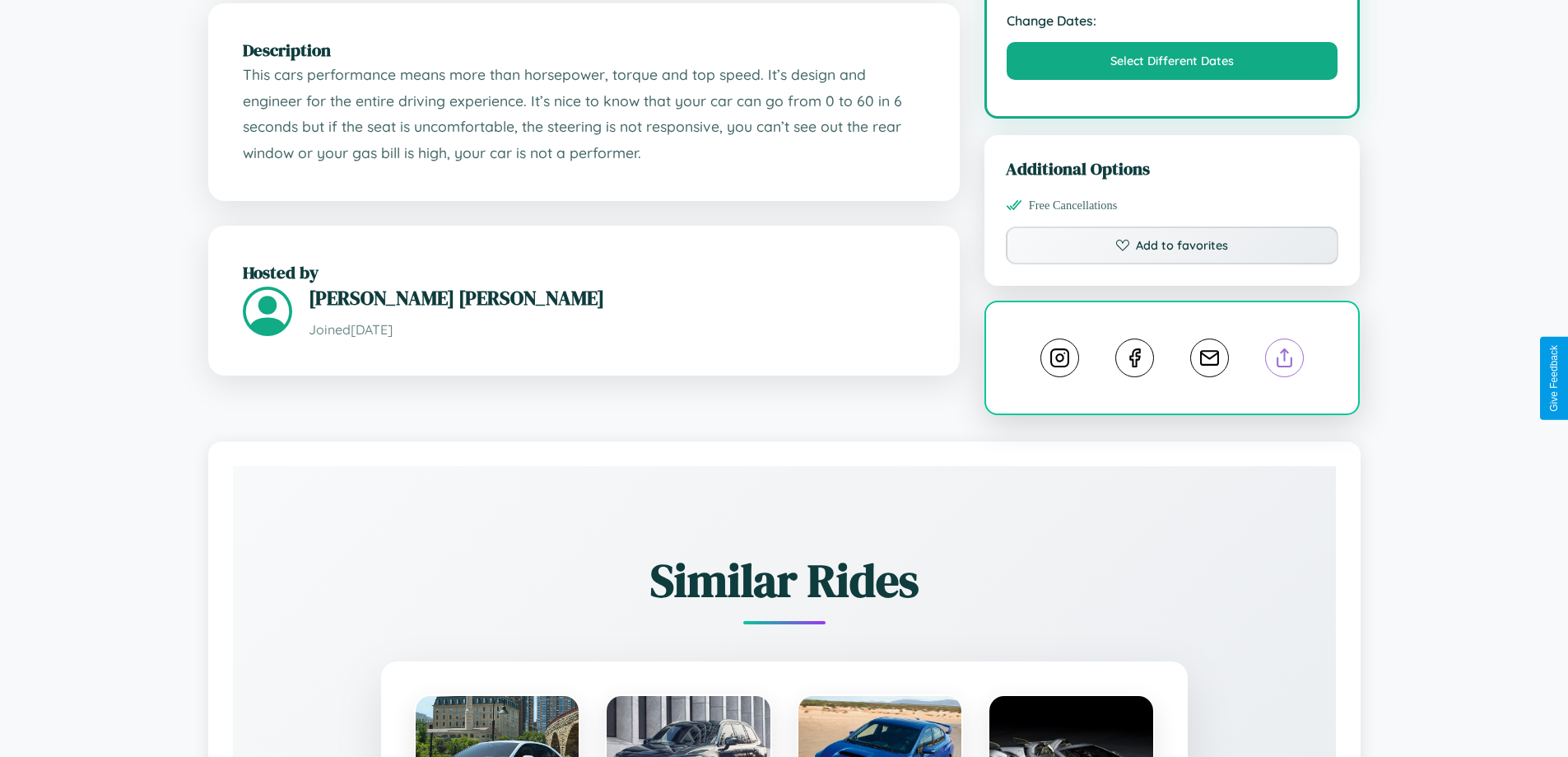
click at [1285, 361] on line at bounding box center [1285, 355] width 0 height 12
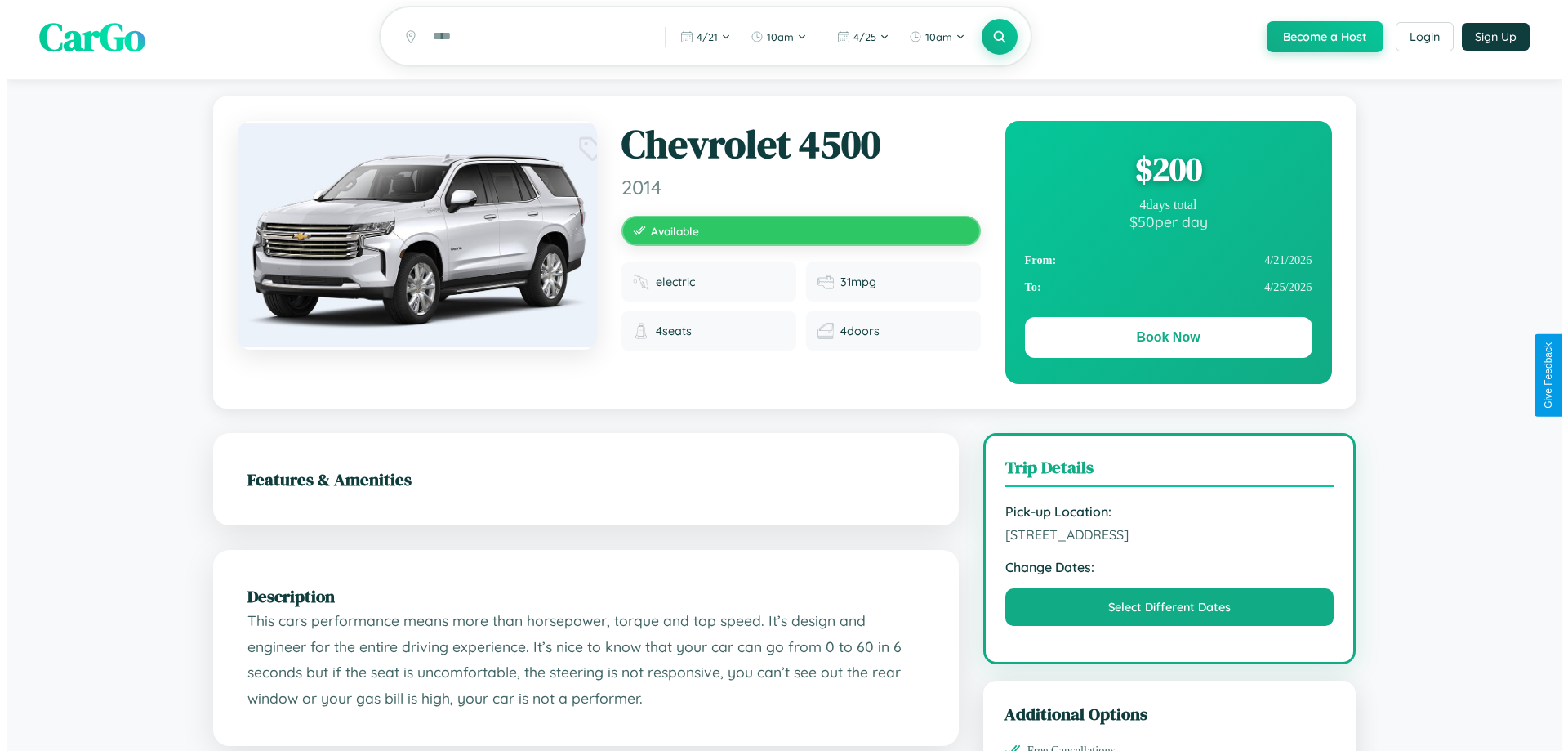
scroll to position [0, 0]
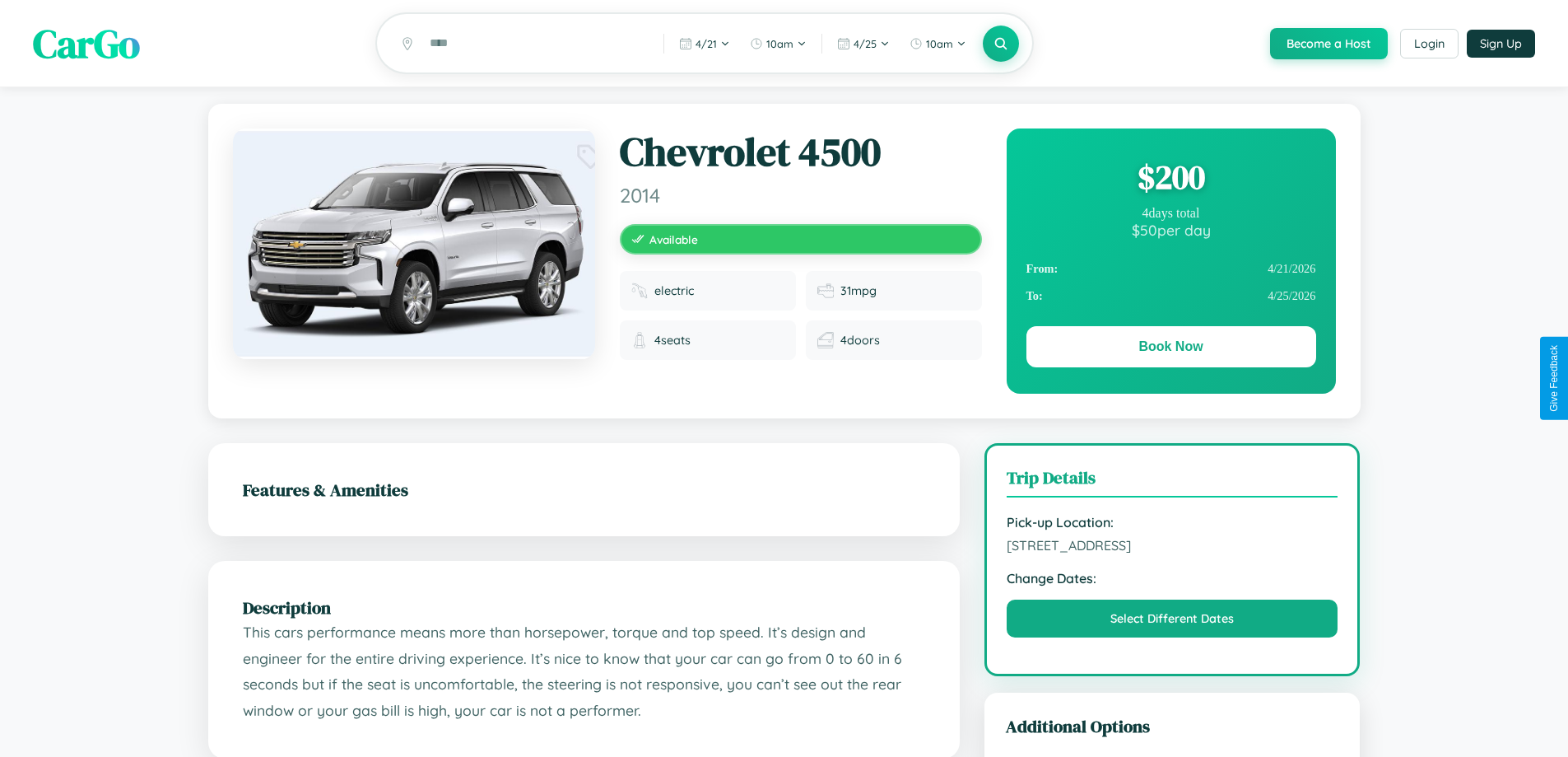
click at [1170, 179] on div "$ 200" at bounding box center [1170, 177] width 290 height 44
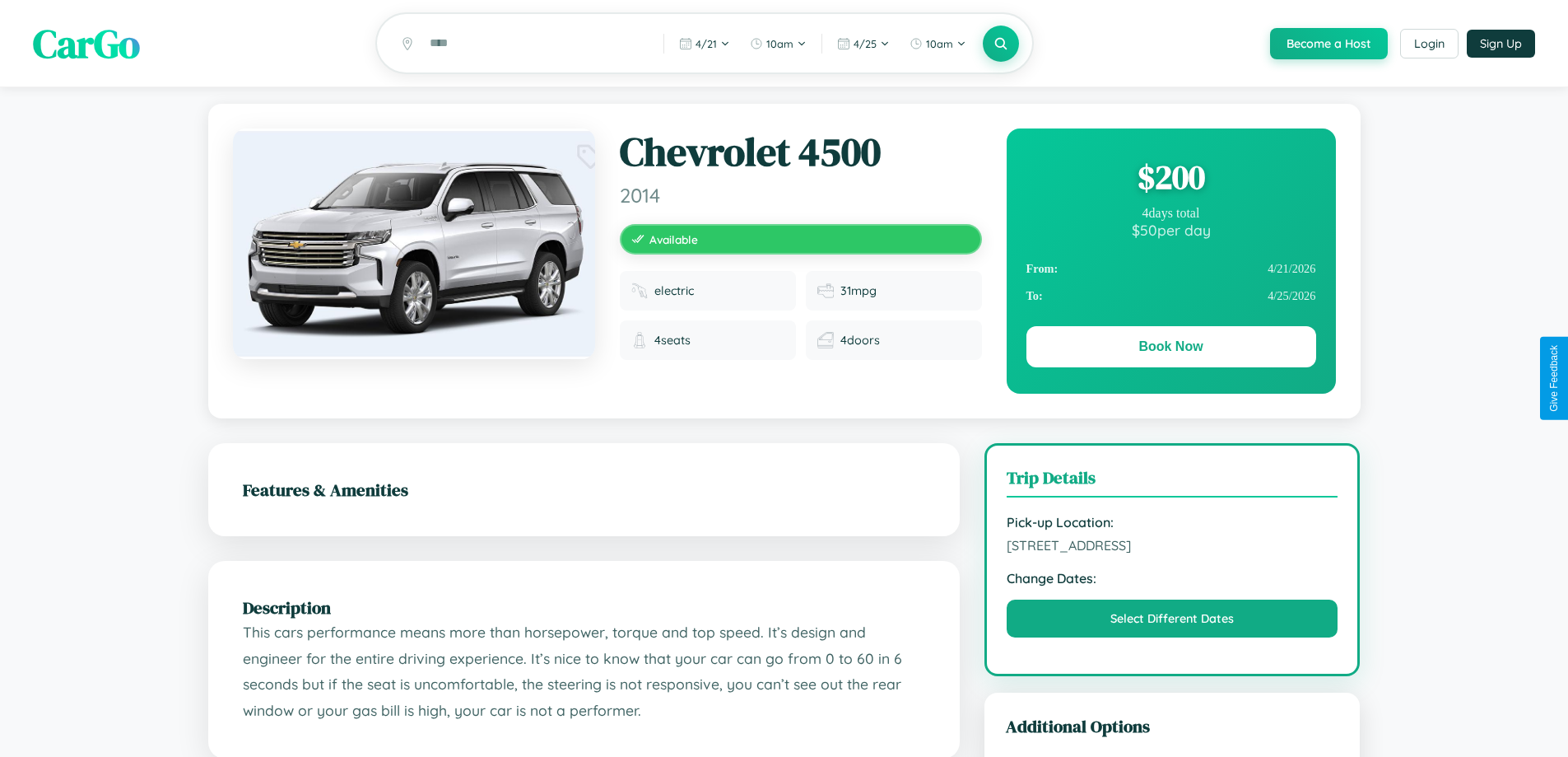
click at [1170, 179] on div "$ 200" at bounding box center [1170, 177] width 290 height 44
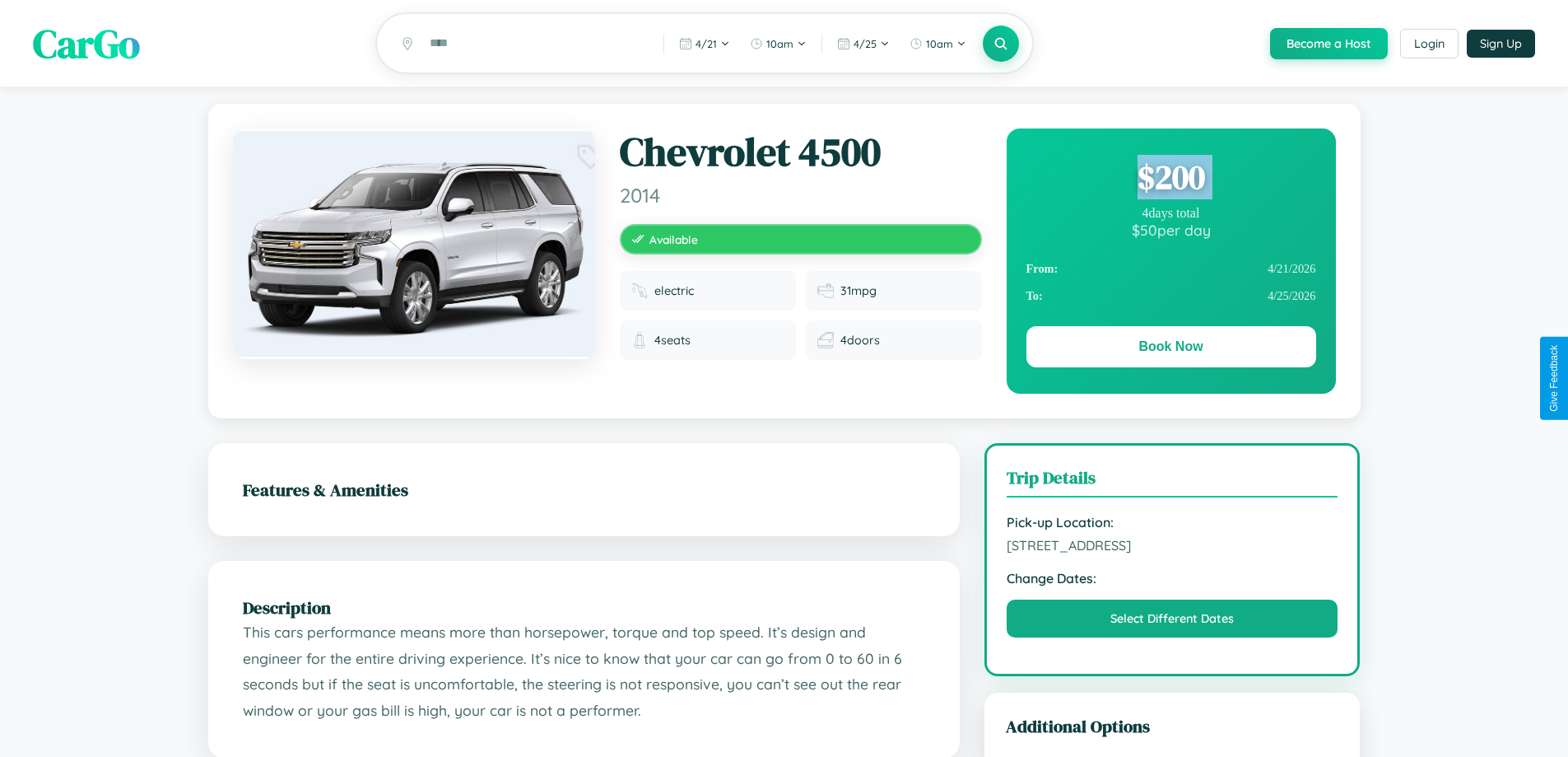
click at [1170, 179] on div "$ 200" at bounding box center [1170, 177] width 290 height 44
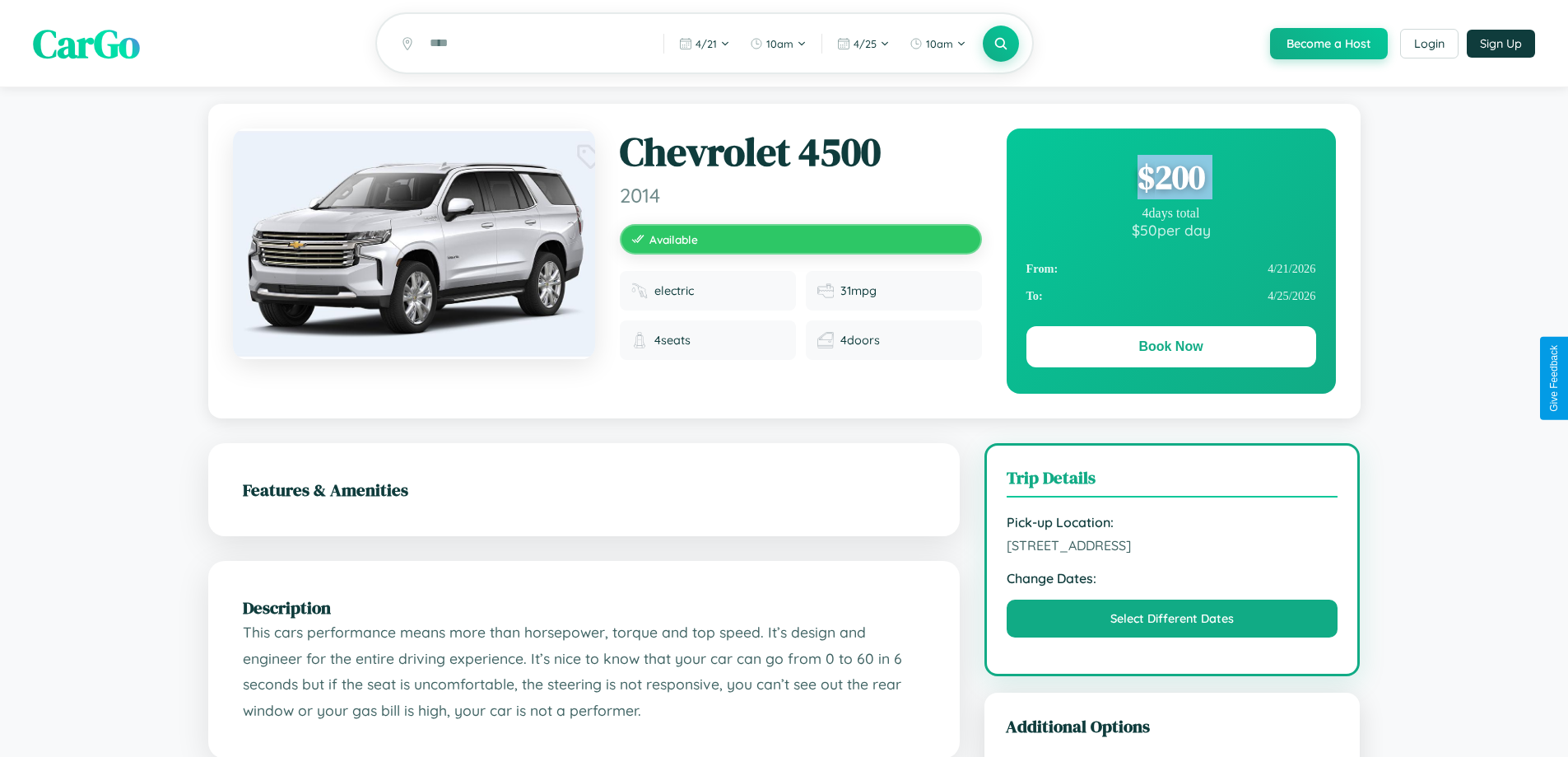
click at [1170, 179] on div "$ 200" at bounding box center [1170, 177] width 290 height 44
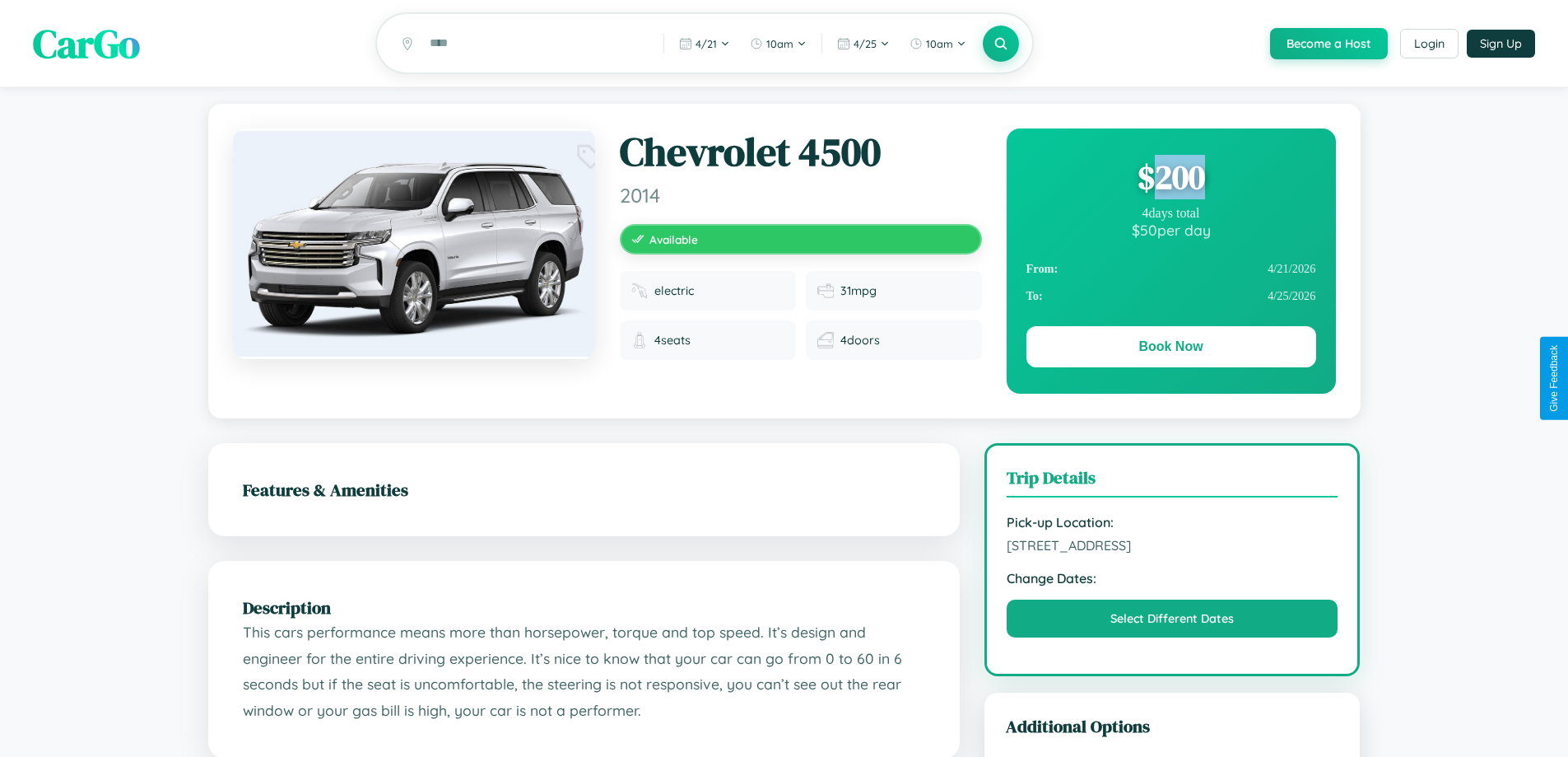
click at [1170, 179] on div "$ 200" at bounding box center [1170, 177] width 290 height 44
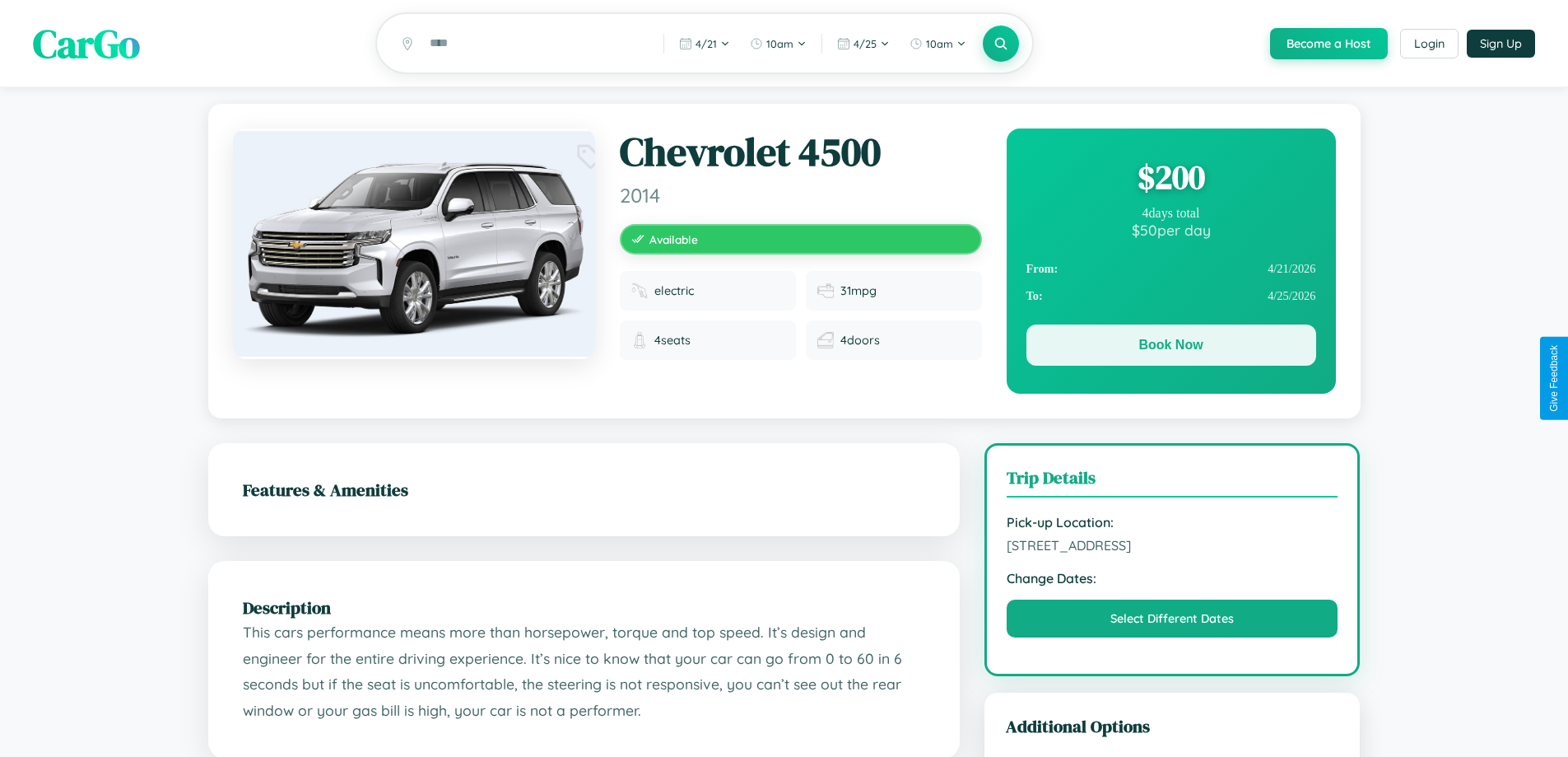
click at [1170, 348] on button "Book Now" at bounding box center [1170, 345] width 290 height 41
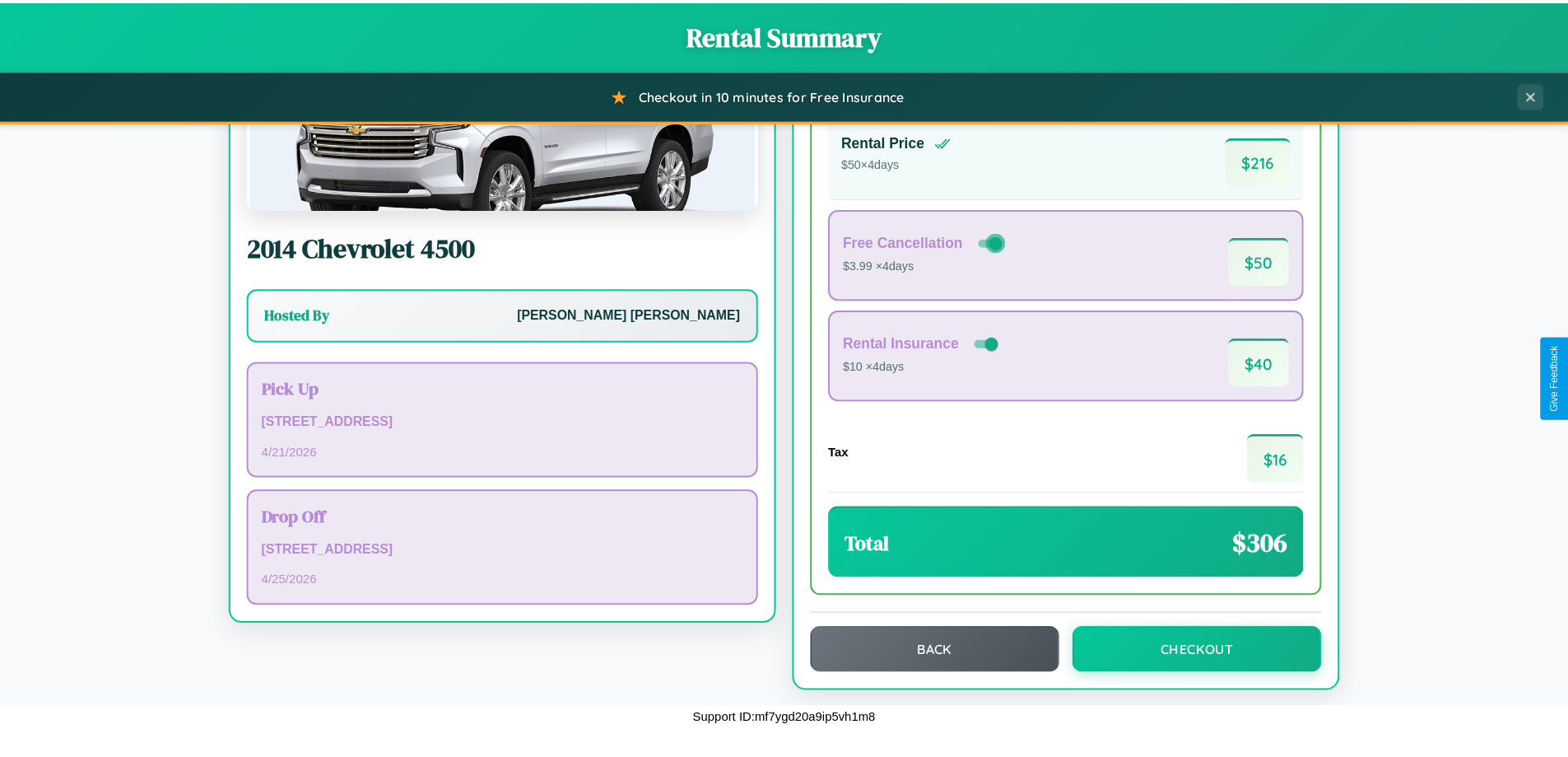
scroll to position [113, 0]
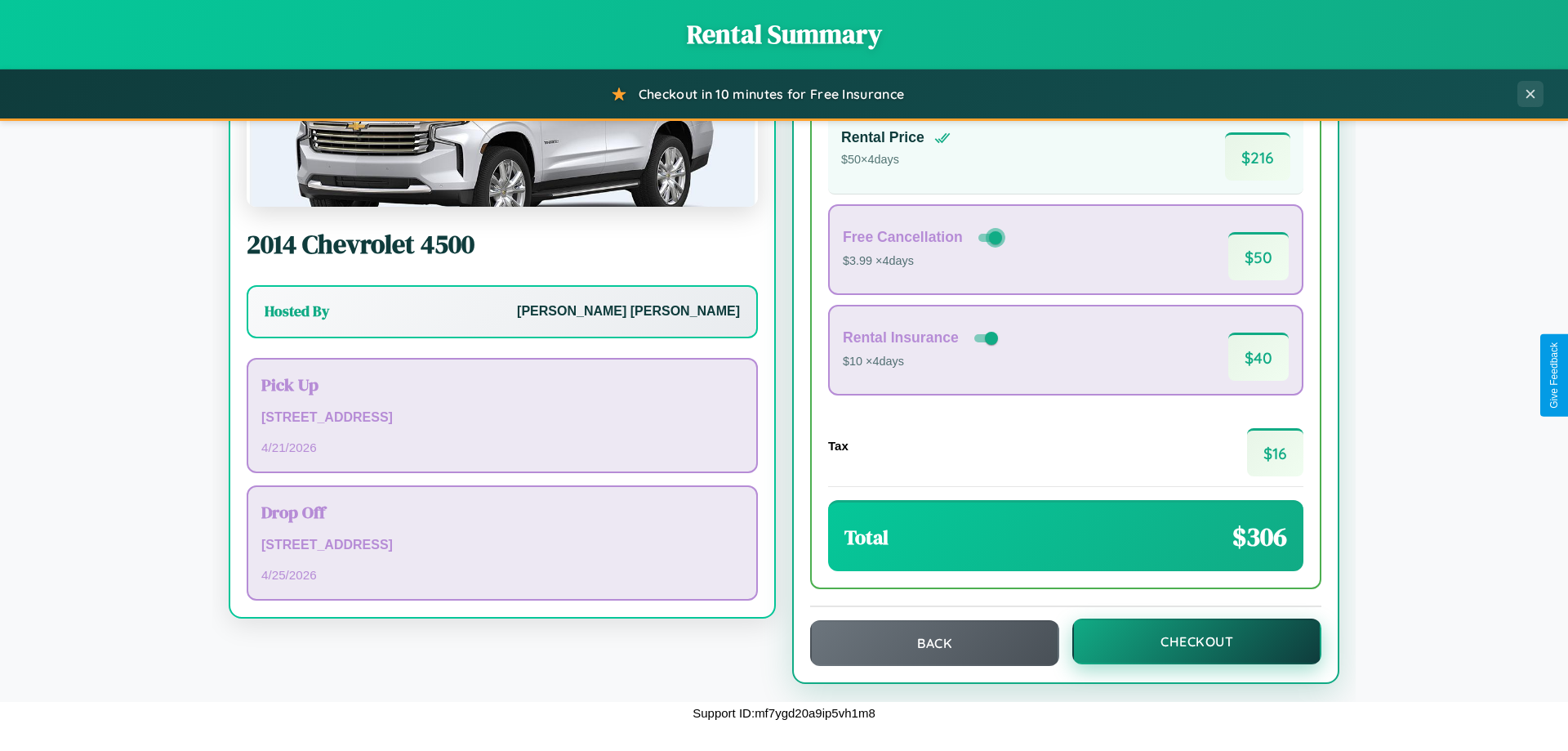
click at [1186, 641] on button "Checkout" at bounding box center [1197, 641] width 249 height 46
